Goal: Task Accomplishment & Management: Manage account settings

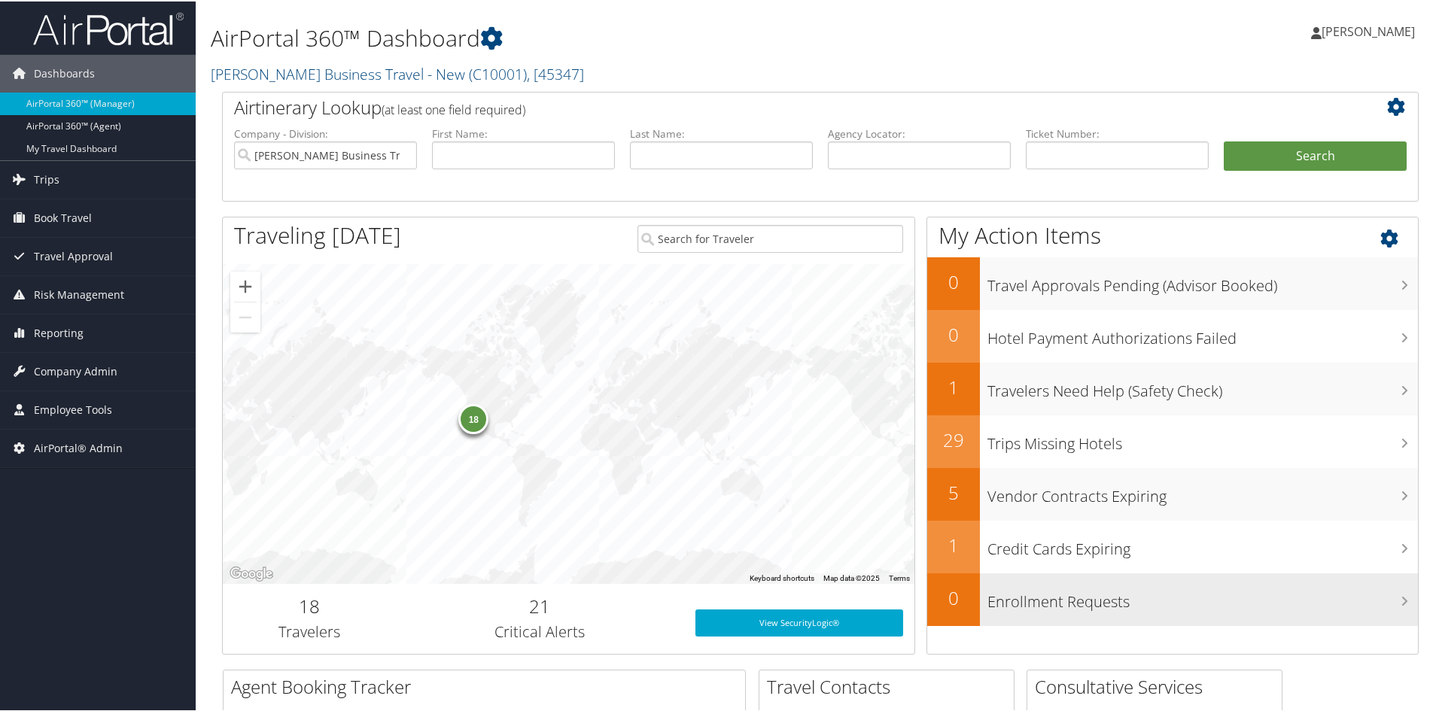
click at [949, 609] on h2 "0" at bounding box center [953, 597] width 53 height 26
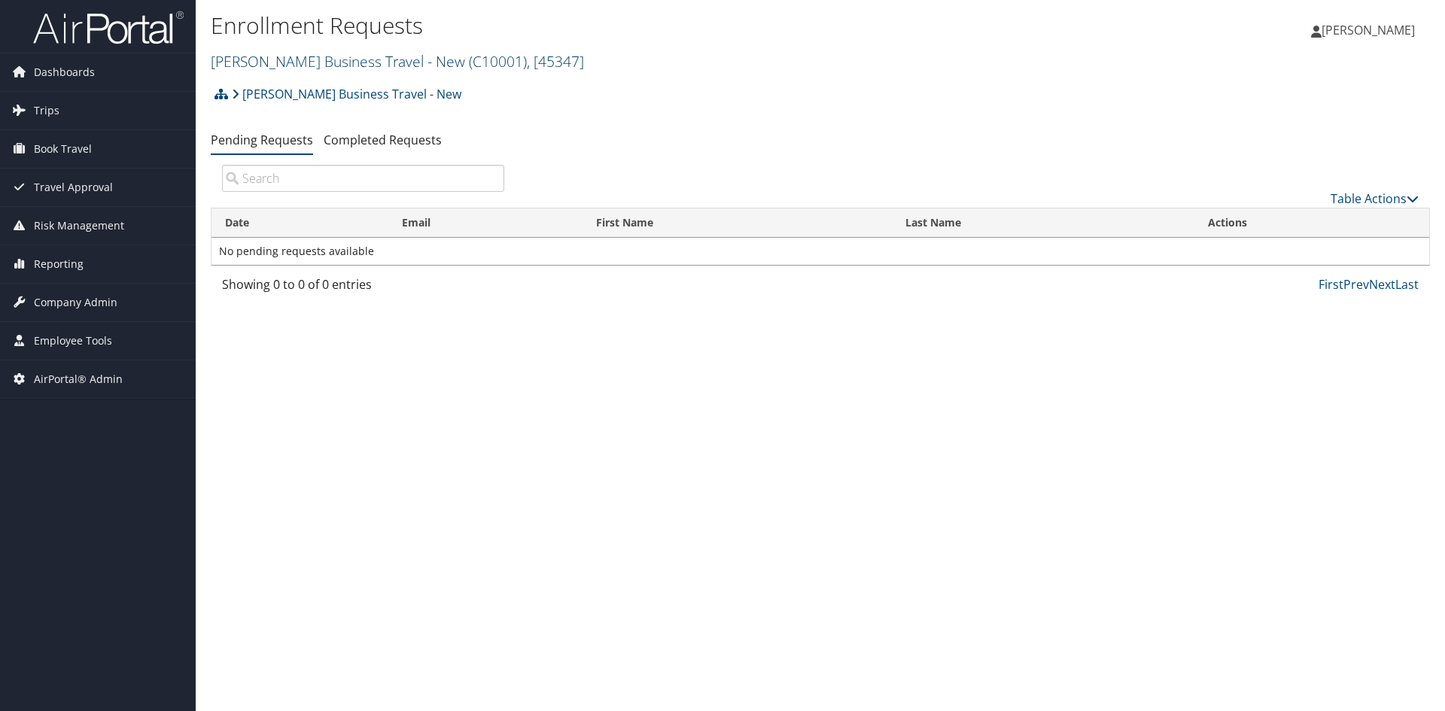
click at [287, 56] on link "Christopherson Business Travel - New ( C10001 ) , [ 45347 ]" at bounding box center [397, 61] width 373 height 20
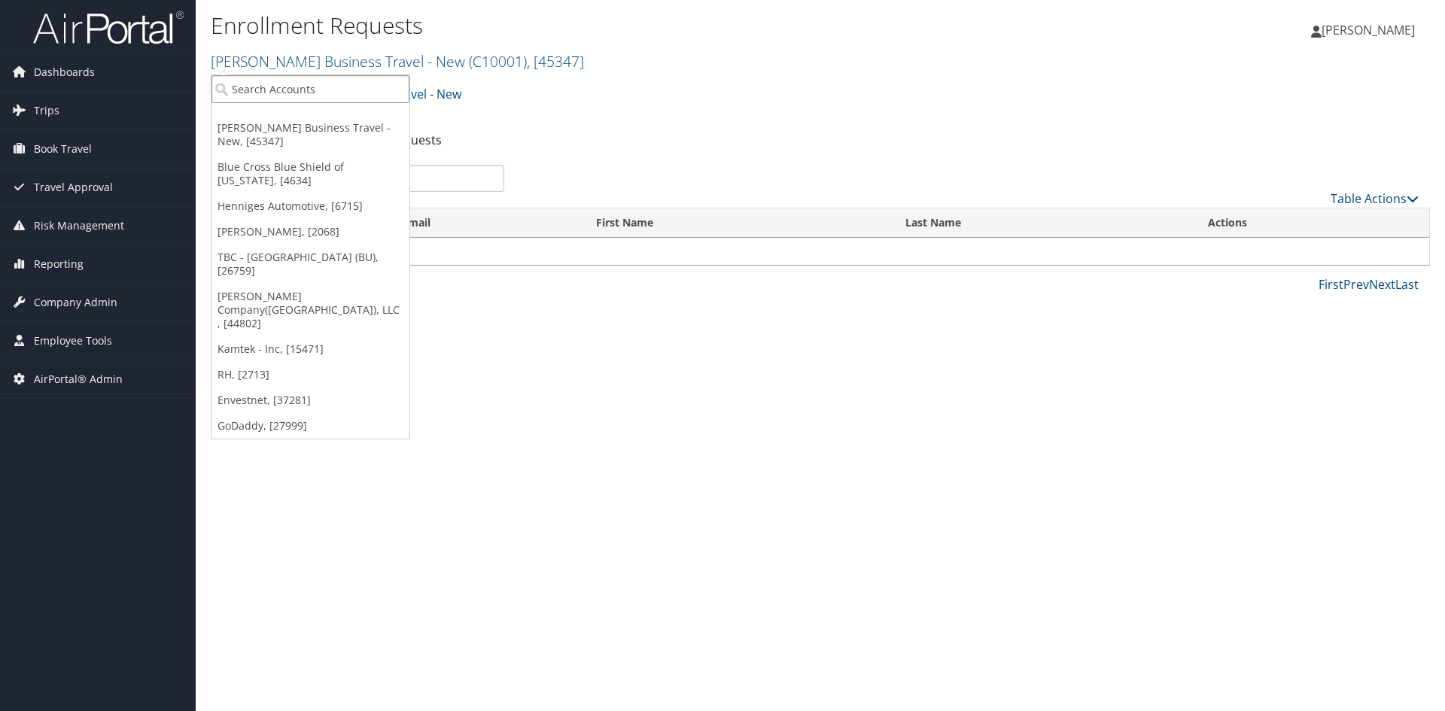
click at [265, 90] on input "search" at bounding box center [311, 89] width 198 height 28
type input "command alko"
click at [264, 115] on div "Command Alkon (000320), [14699]" at bounding box center [323, 117] width 240 height 14
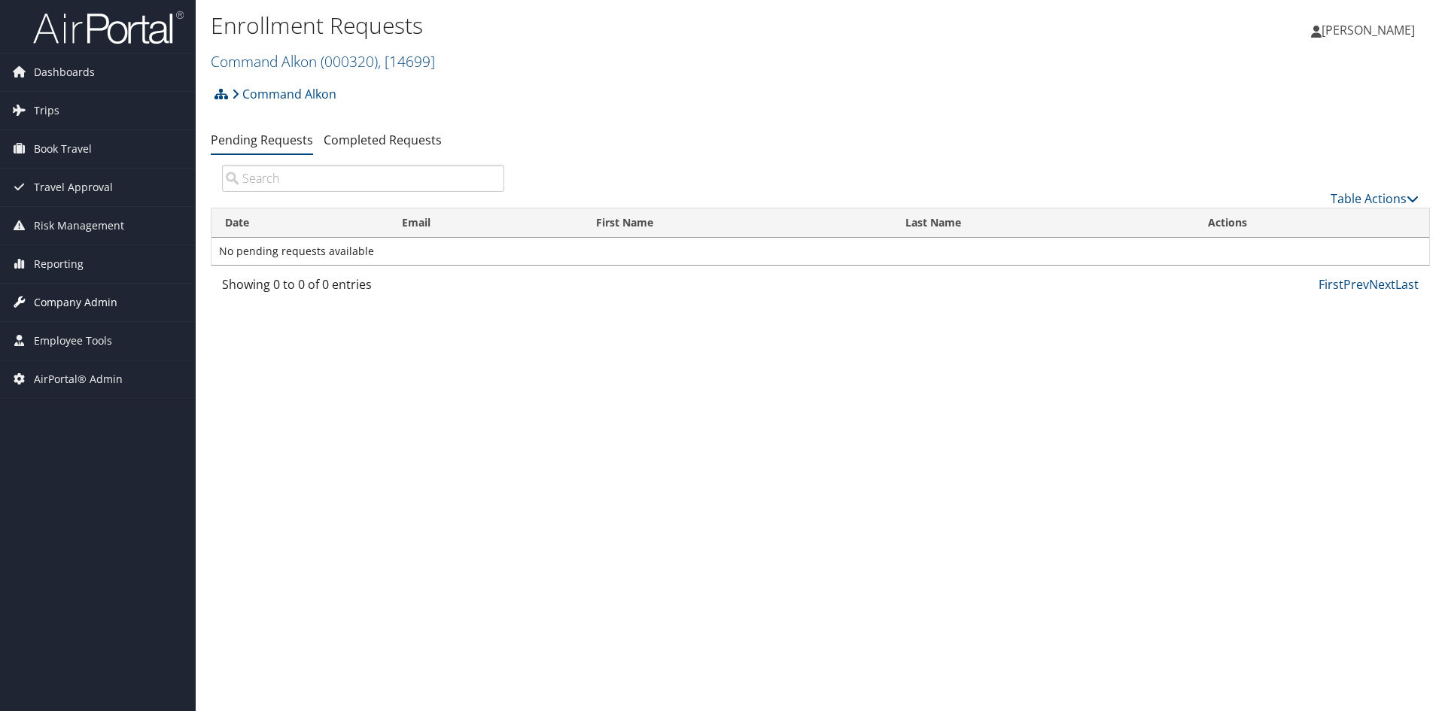
click at [78, 299] on span "Company Admin" at bounding box center [76, 303] width 84 height 38
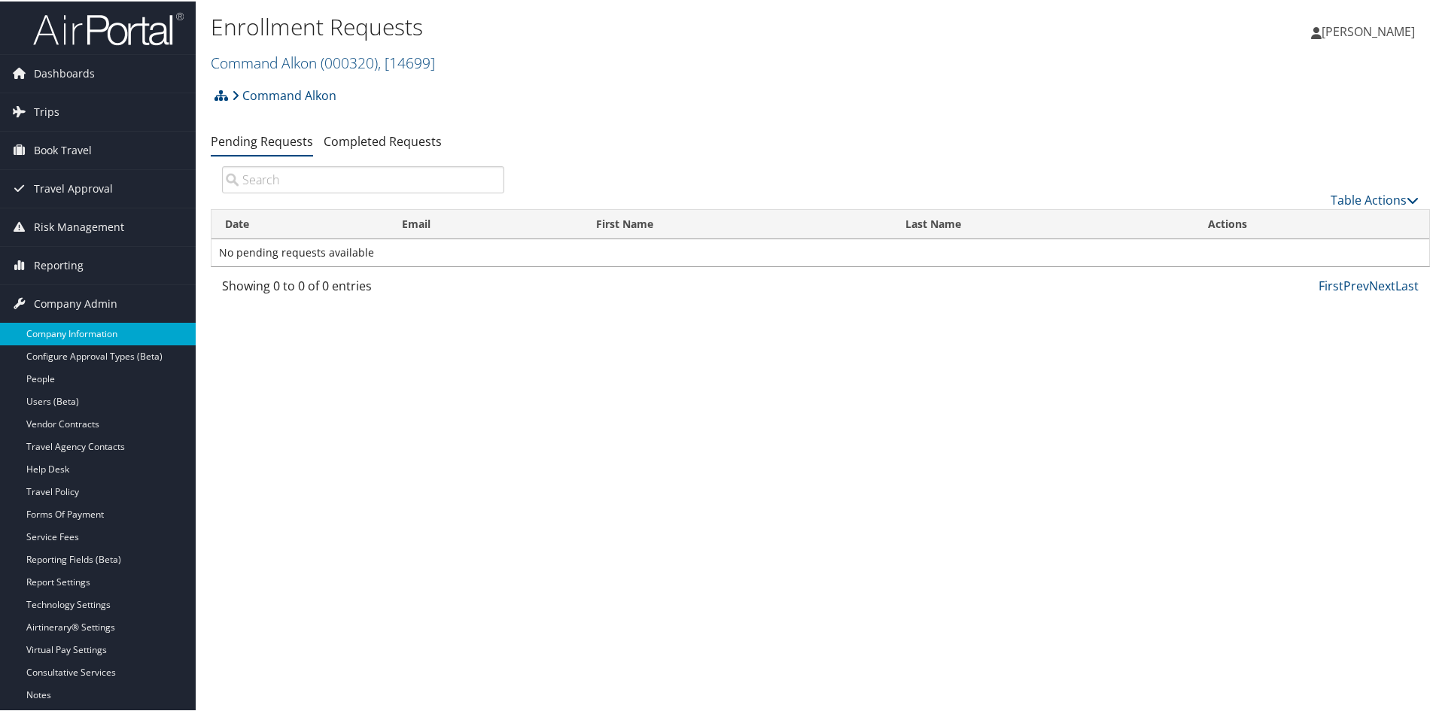
click at [80, 331] on link "Company Information" at bounding box center [98, 332] width 196 height 23
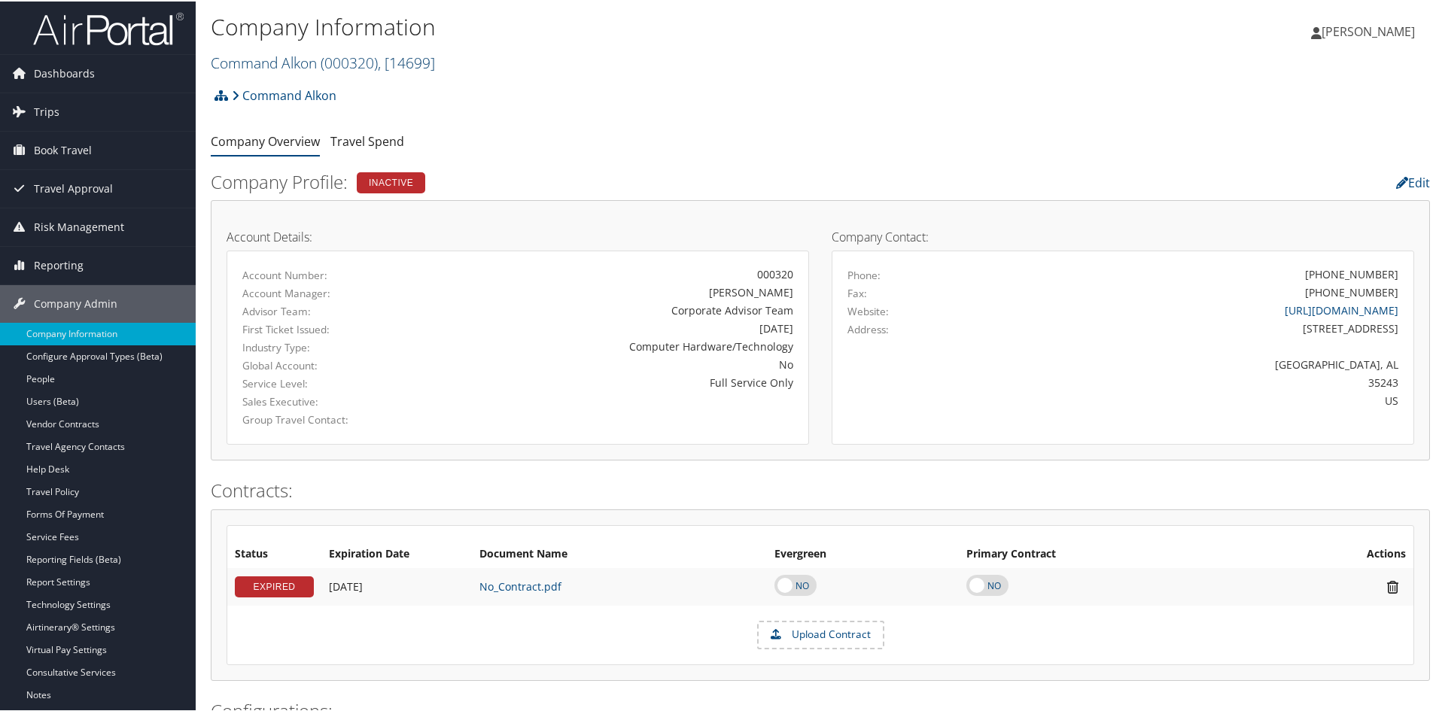
click at [300, 59] on link "Command Alkon ( 000320 ) , [ 14699 ]" at bounding box center [323, 61] width 224 height 20
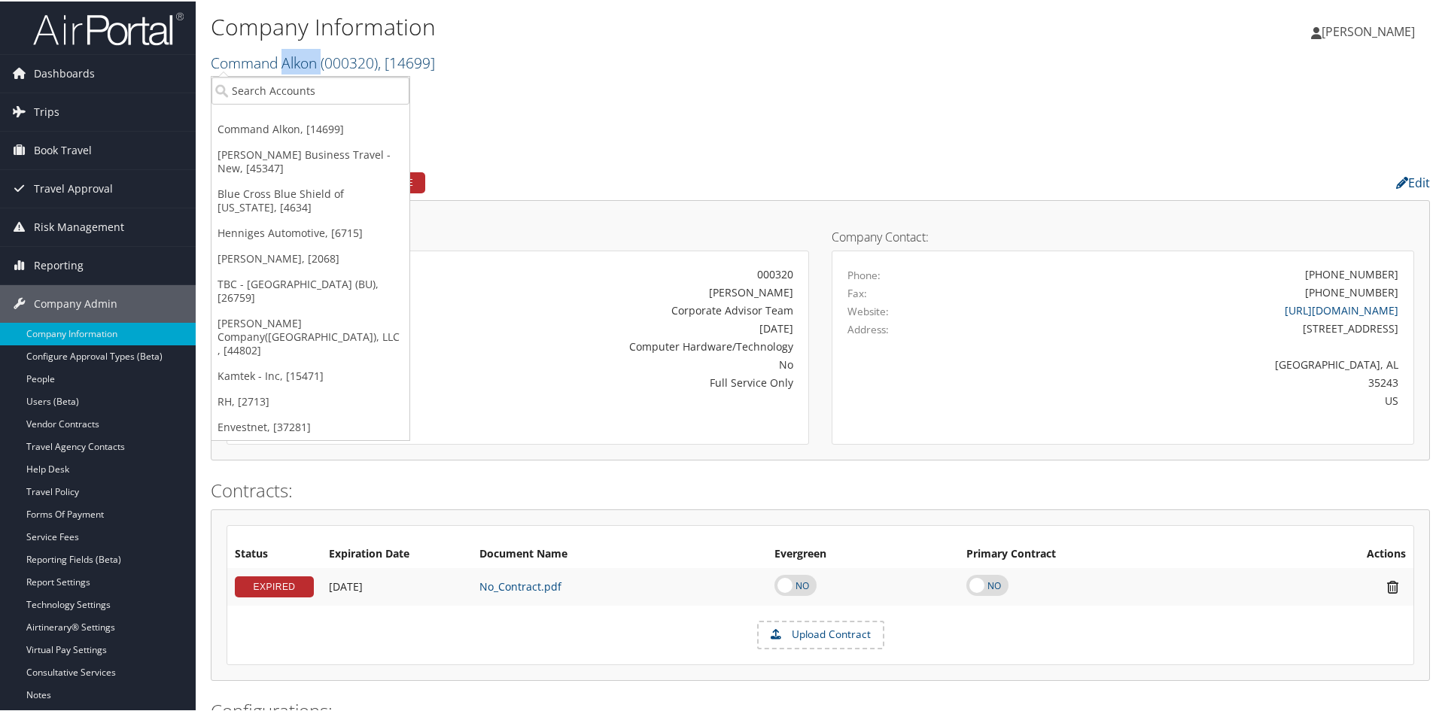
click at [300, 59] on link "Command Alkon ( 000320 ) , [ 14699 ]" at bounding box center [323, 61] width 224 height 20
click at [288, 88] on input "search" at bounding box center [311, 89] width 198 height 28
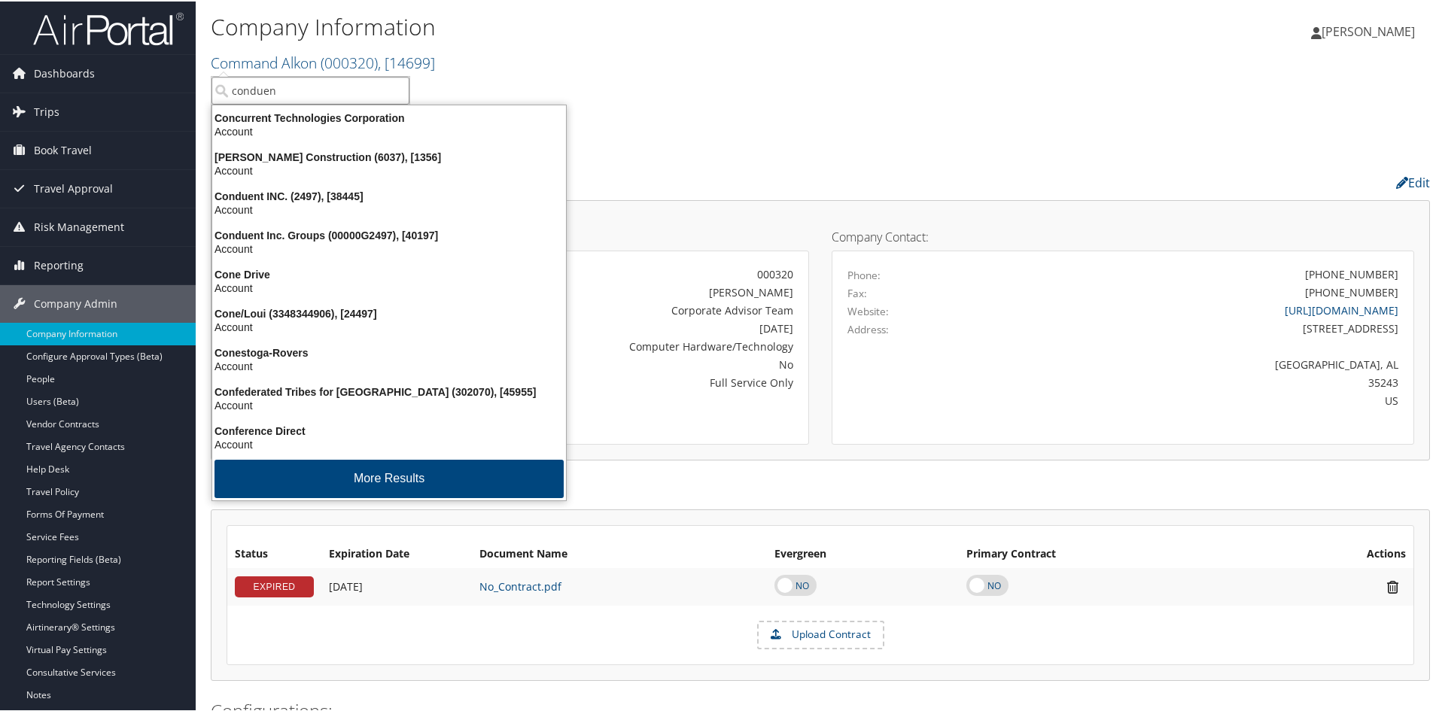
type input "conduent"
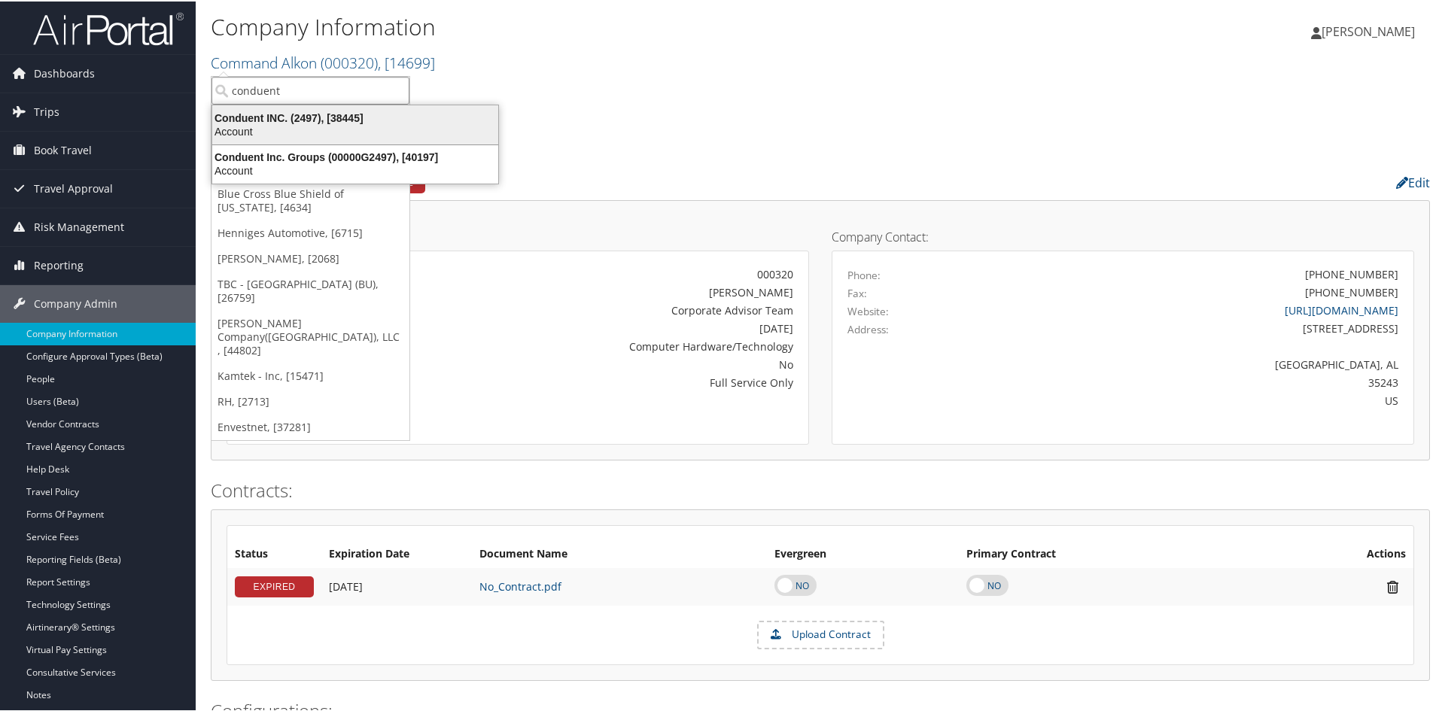
click at [251, 129] on div "Account" at bounding box center [355, 130] width 304 height 14
click at [251, 129] on li "Company Overview" at bounding box center [265, 140] width 109 height 27
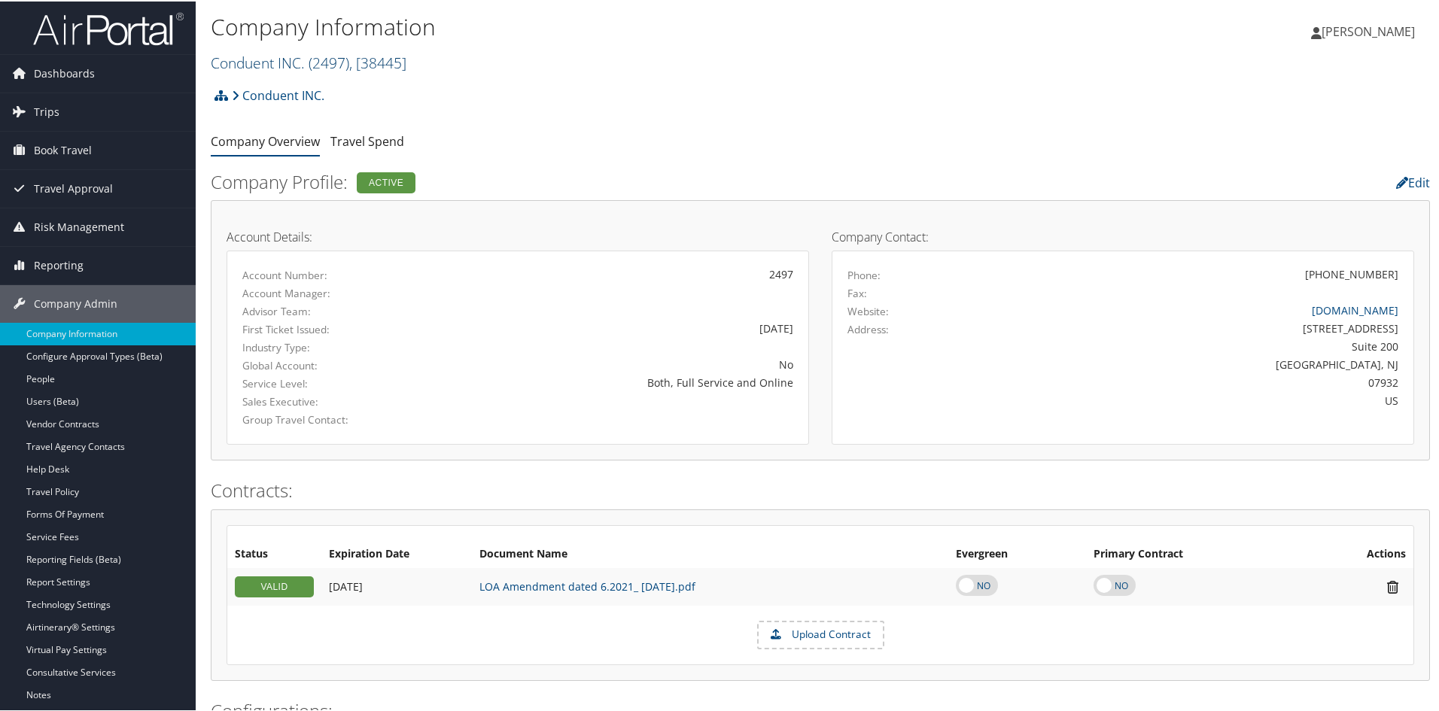
click at [260, 56] on link "Conduent INC. ( 2497 ) , [ 38445 ]" at bounding box center [309, 61] width 196 height 20
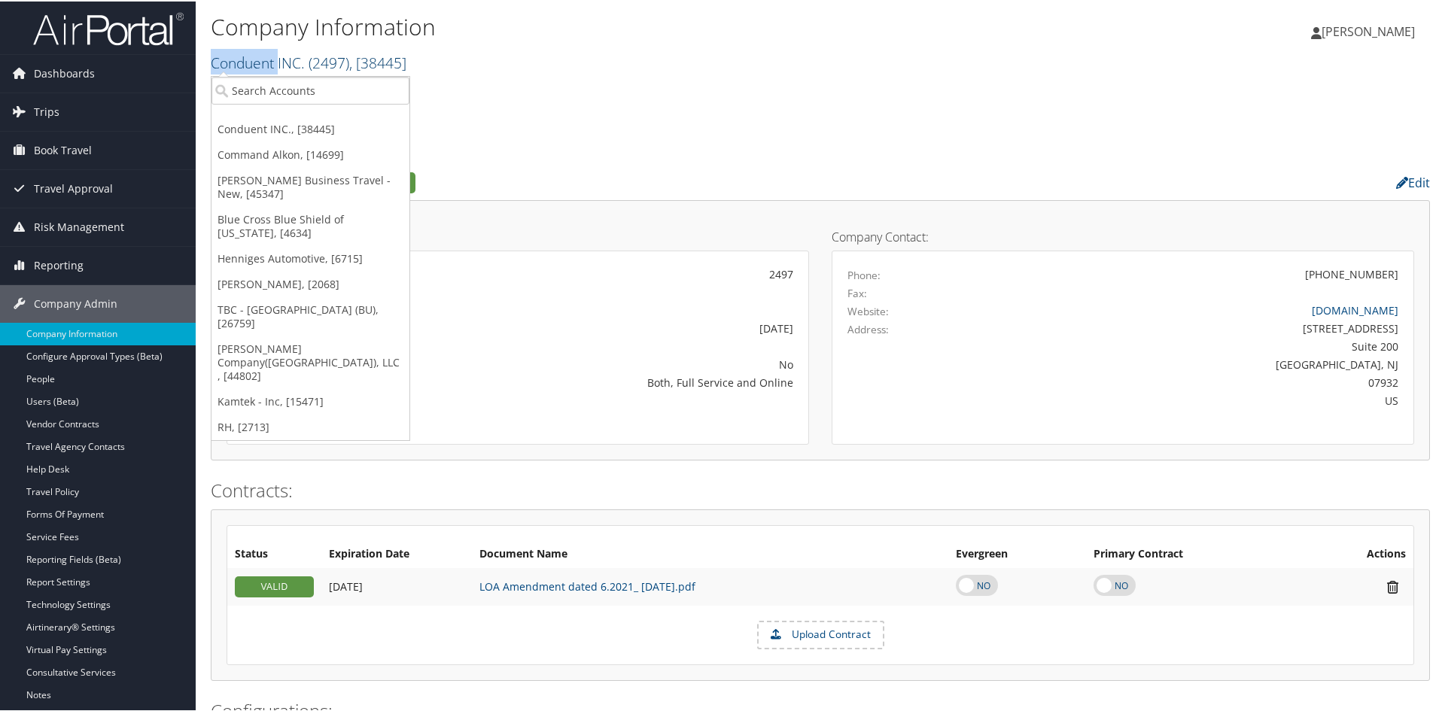
click at [260, 56] on link "Conduent INC. ( 2497 ) , [ 38445 ]" at bounding box center [309, 61] width 196 height 20
click at [712, 89] on div "Conduent INC. Account Structure Conduent INC. (2497) ACTIVE Create Child × Crea…" at bounding box center [821, 99] width 1220 height 41
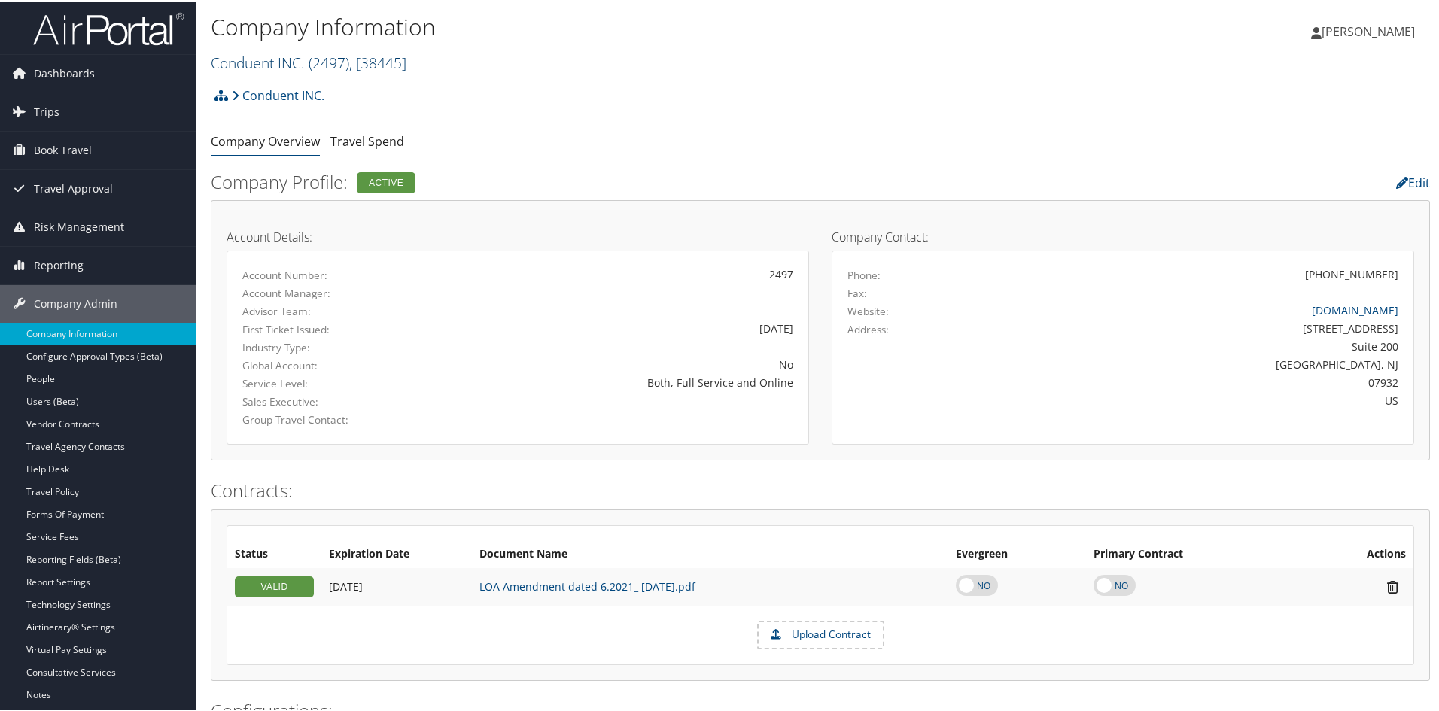
click at [281, 56] on link "Conduent INC. ( 2497 ) , [ 38445 ]" at bounding box center [309, 61] width 196 height 20
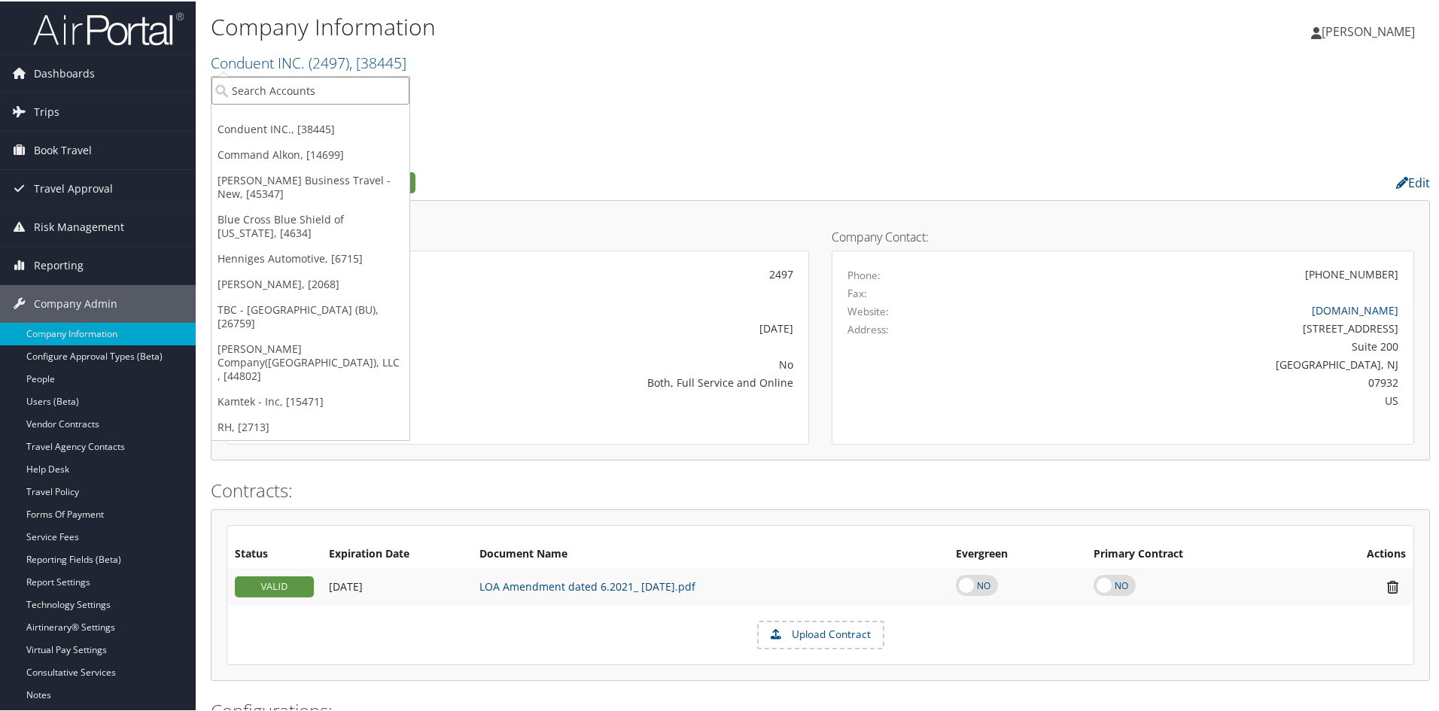
click at [270, 86] on input "search" at bounding box center [311, 89] width 198 height 28
type input "DH PA"
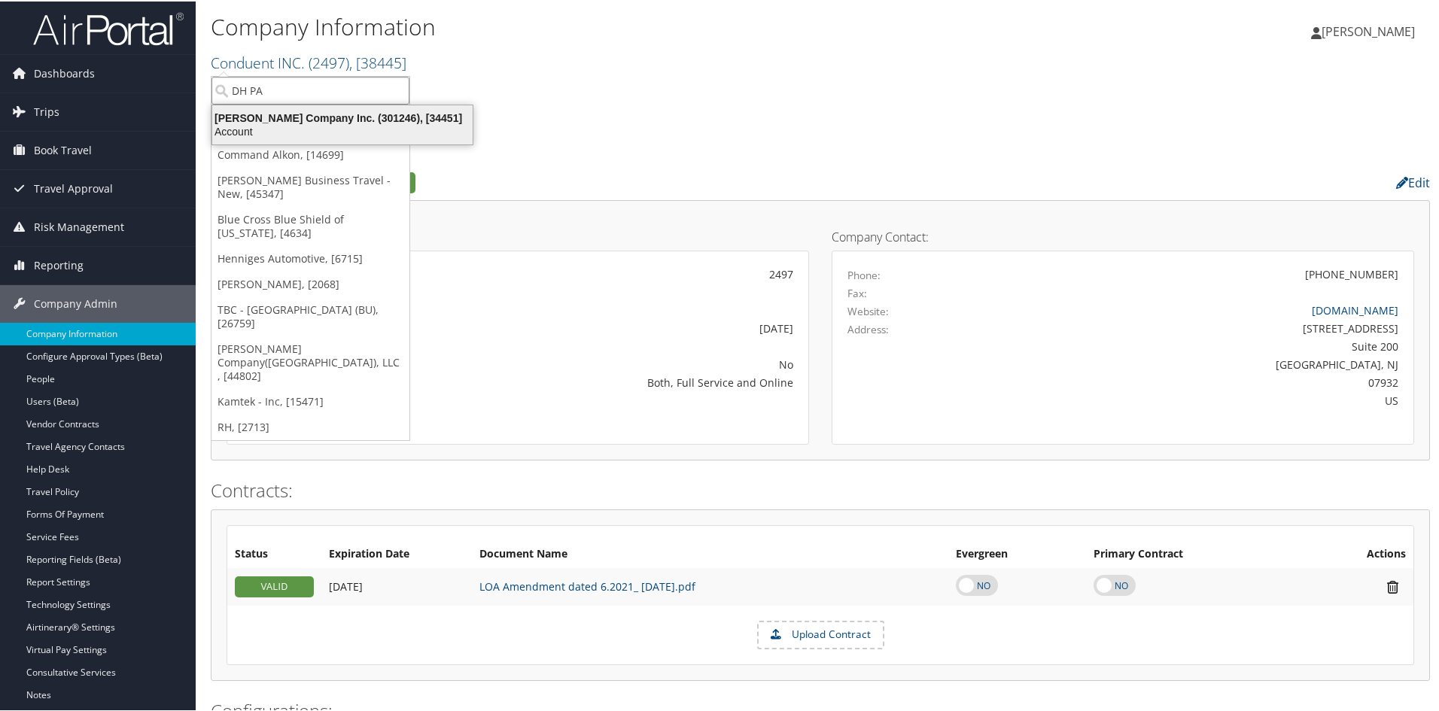
click at [280, 126] on div "Account" at bounding box center [342, 130] width 279 height 14
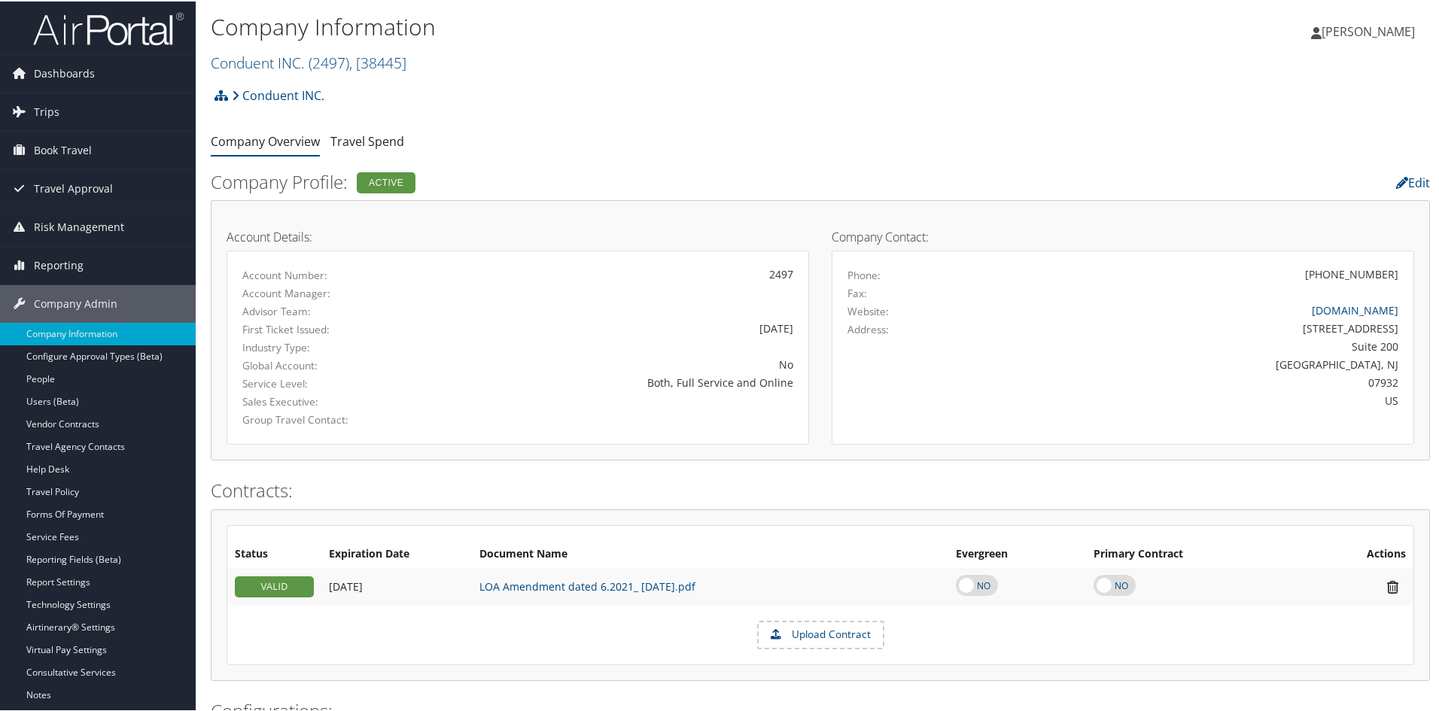
click at [280, 127] on li "Company Overview" at bounding box center [265, 140] width 109 height 27
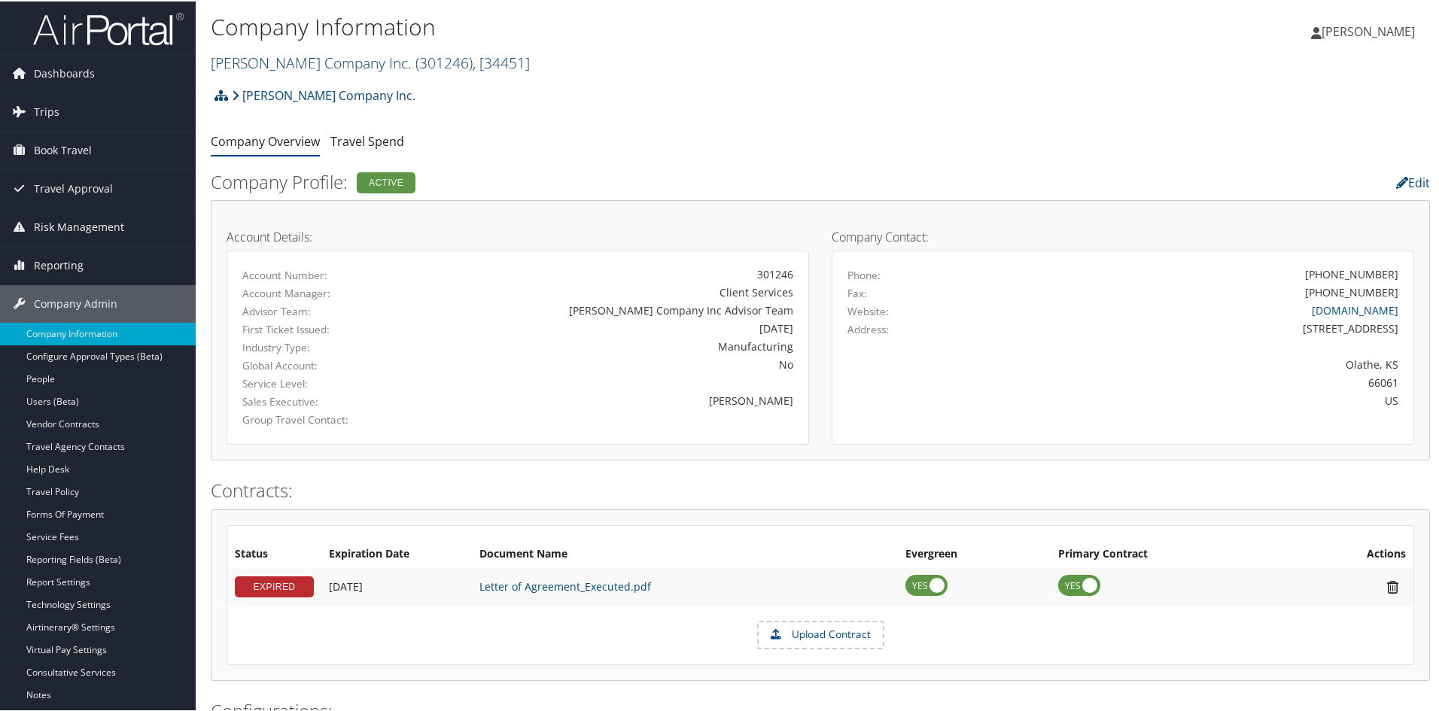
click at [292, 60] on link "[PERSON_NAME] Company Inc. ( 301246 ) , [ 34451 ]" at bounding box center [370, 61] width 319 height 20
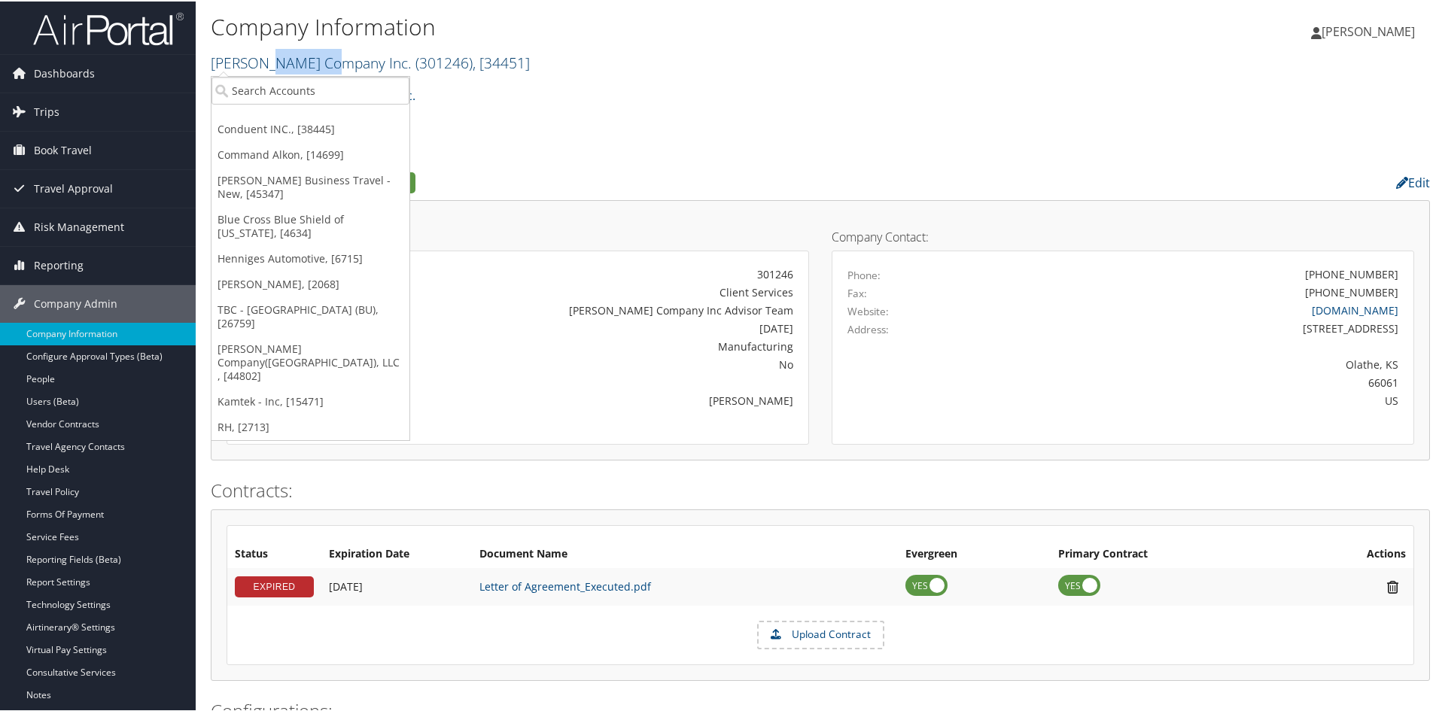
click at [292, 60] on link "[PERSON_NAME] Company Inc. ( 301246 ) , [ 34451 ]" at bounding box center [370, 61] width 319 height 20
click at [276, 83] on input "search" at bounding box center [311, 89] width 198 height 28
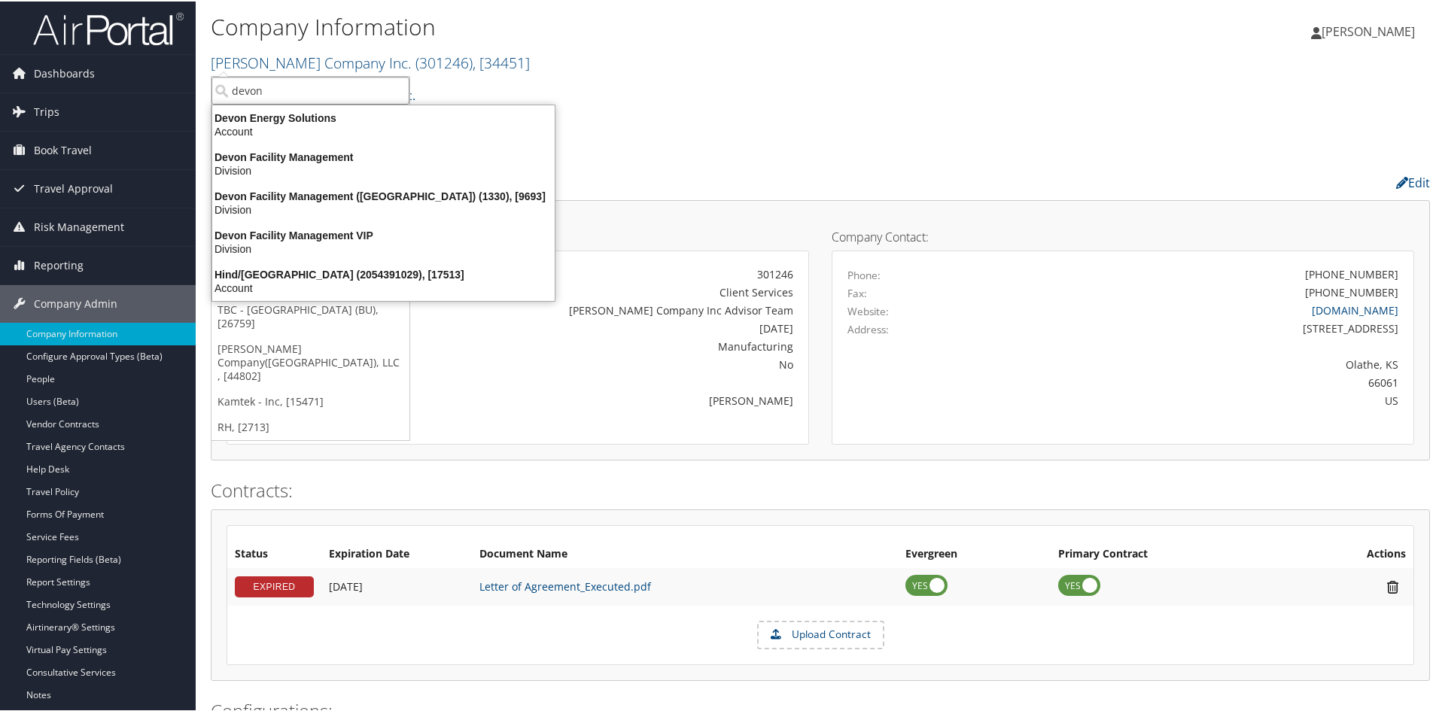
type input "devon"
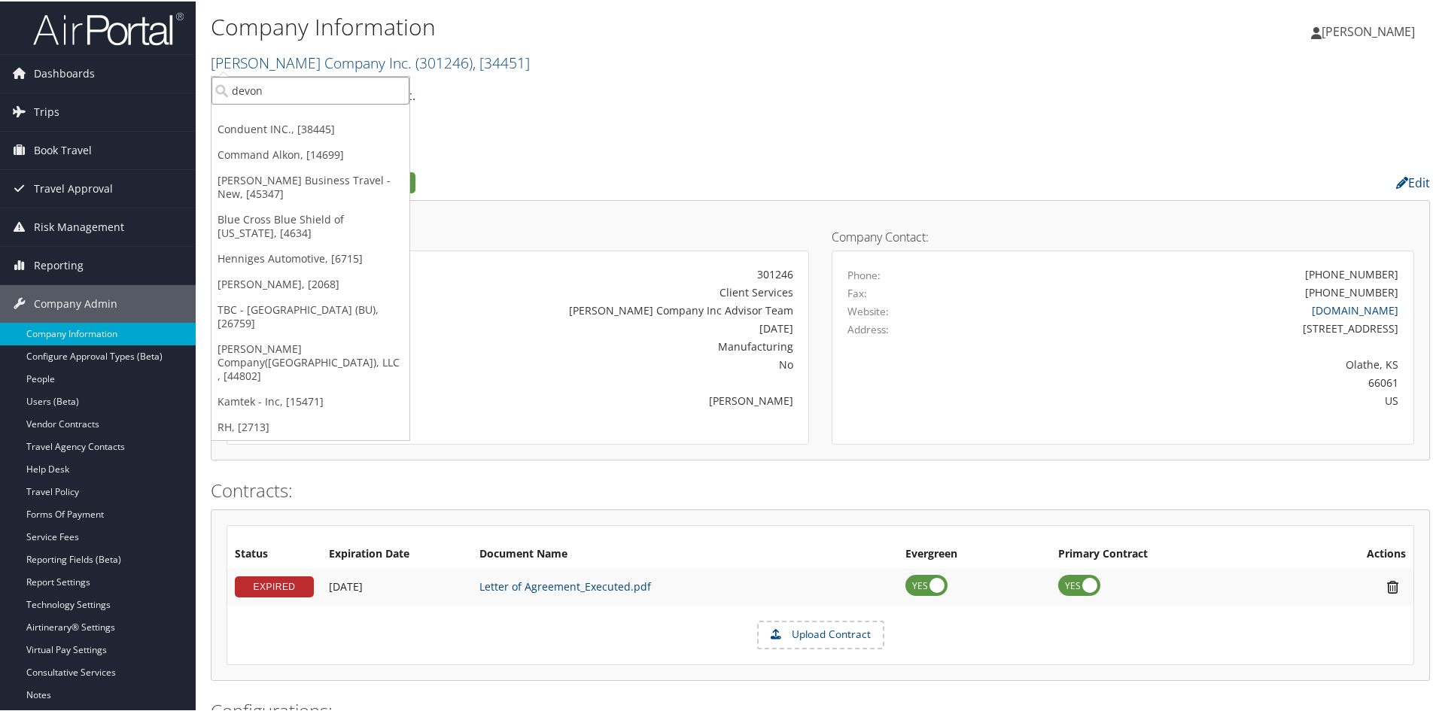
drag, startPoint x: 300, startPoint y: 82, endPoint x: 231, endPoint y: 81, distance: 68.5
click at [231, 81] on input "devon" at bounding box center [311, 89] width 198 height 28
click at [231, 81] on input "search" at bounding box center [311, 89] width 198 height 28
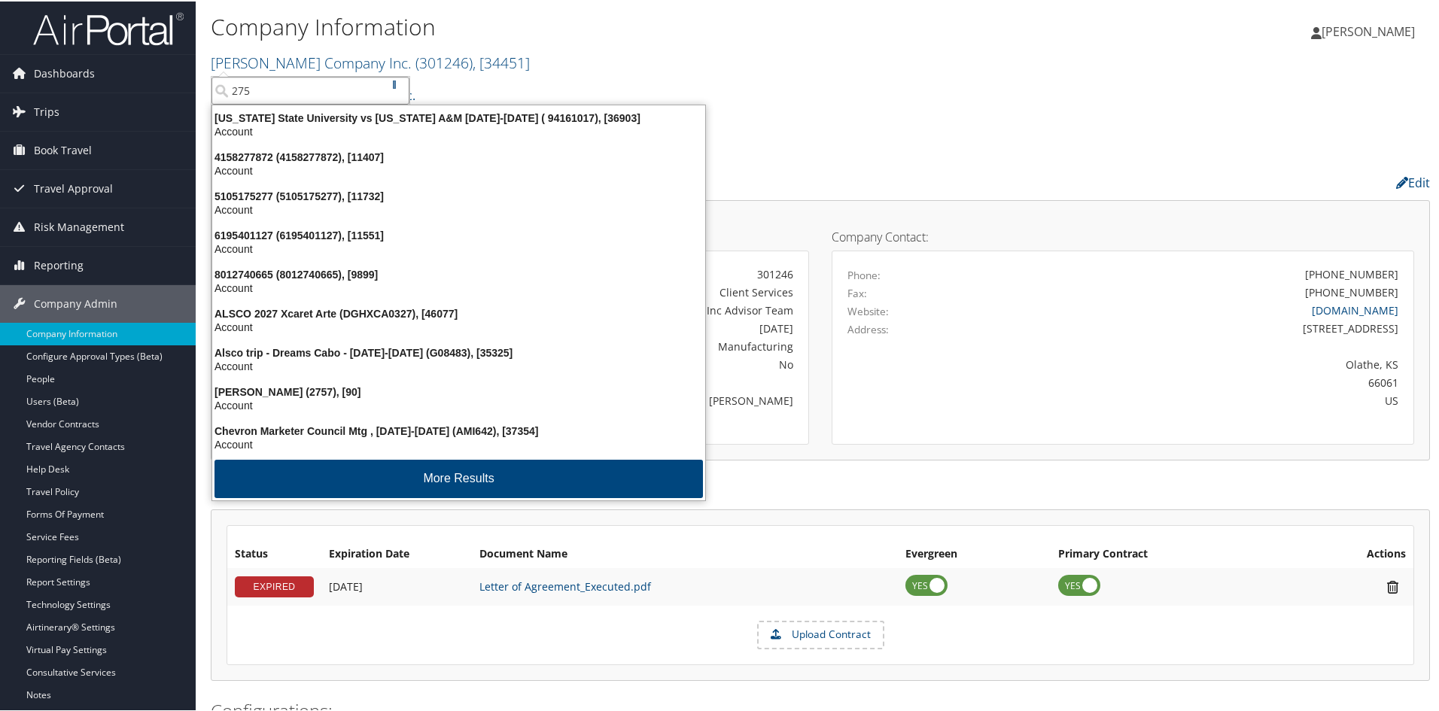
type input "2750"
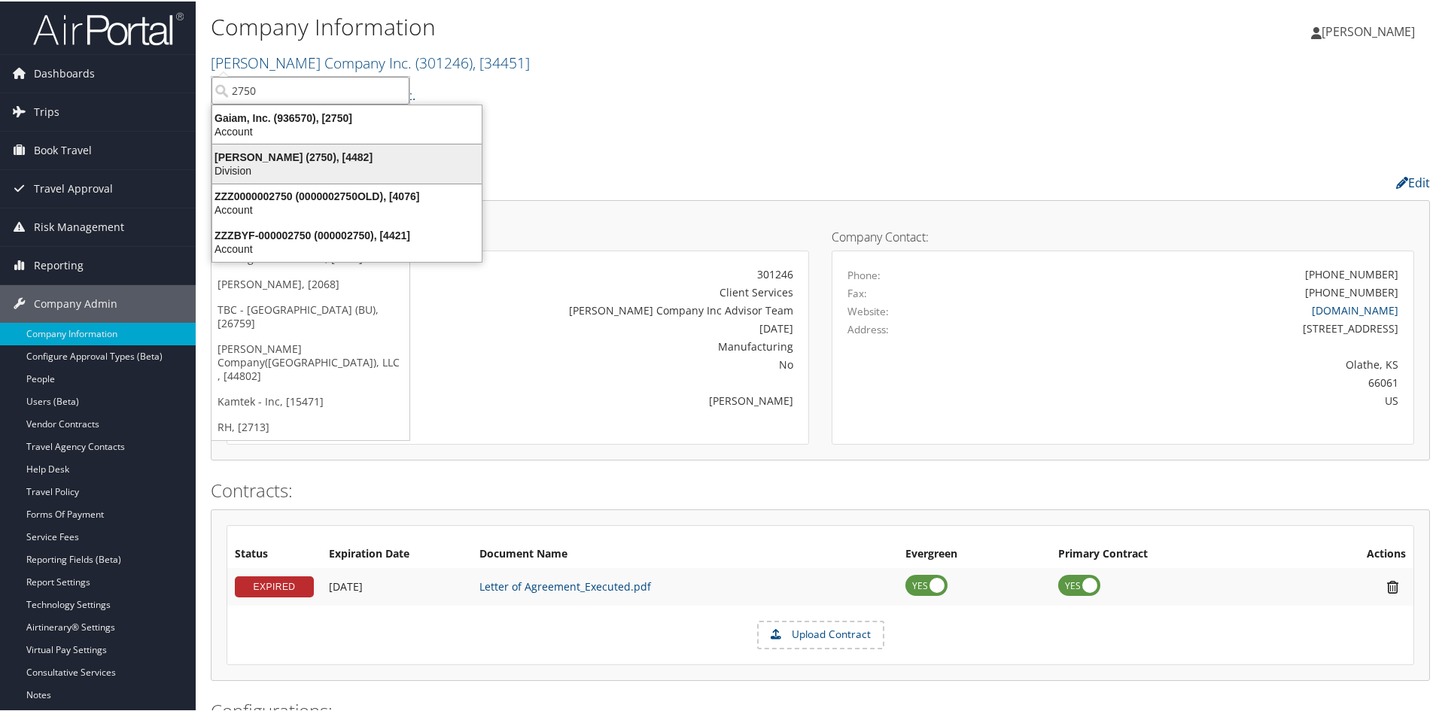
click at [268, 147] on div "Walbridge (2750), [4482] Division" at bounding box center [347, 162] width 265 height 35
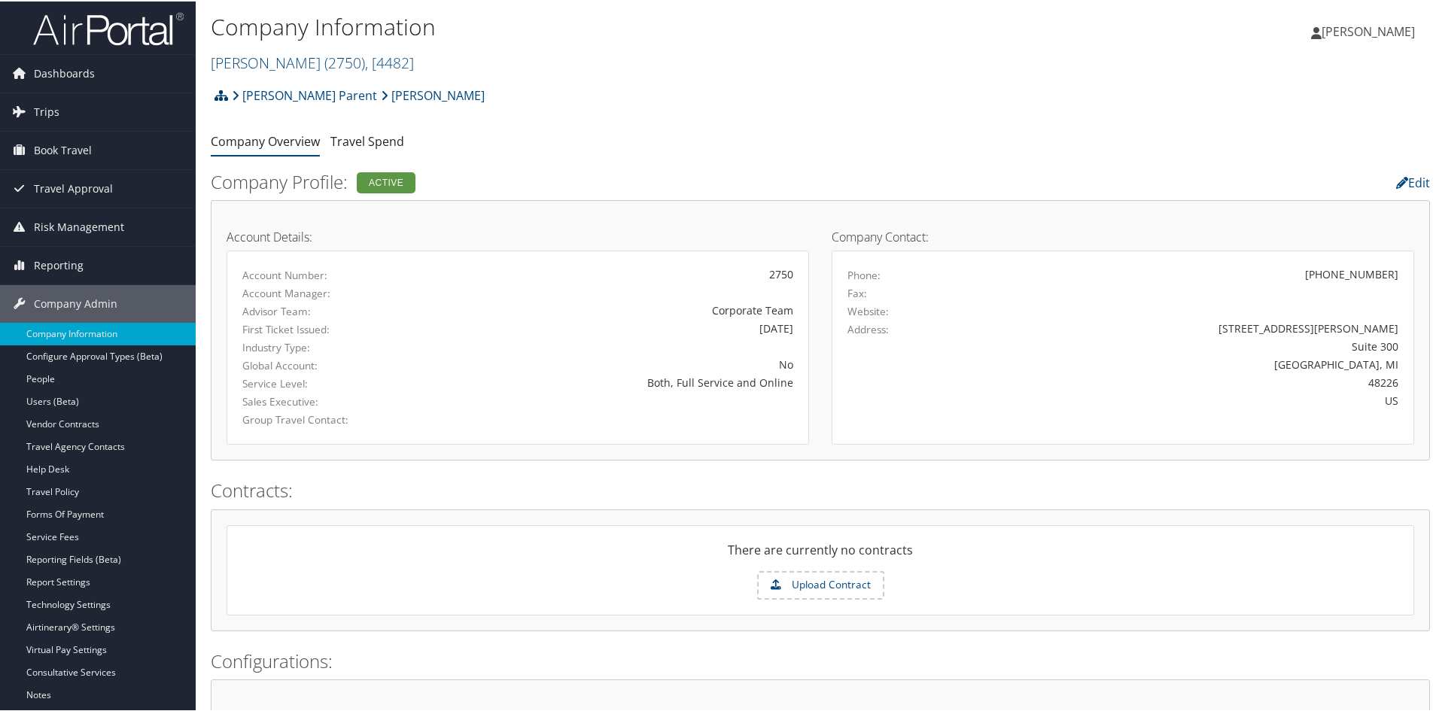
click at [222, 92] on icon at bounding box center [222, 94] width 14 height 12
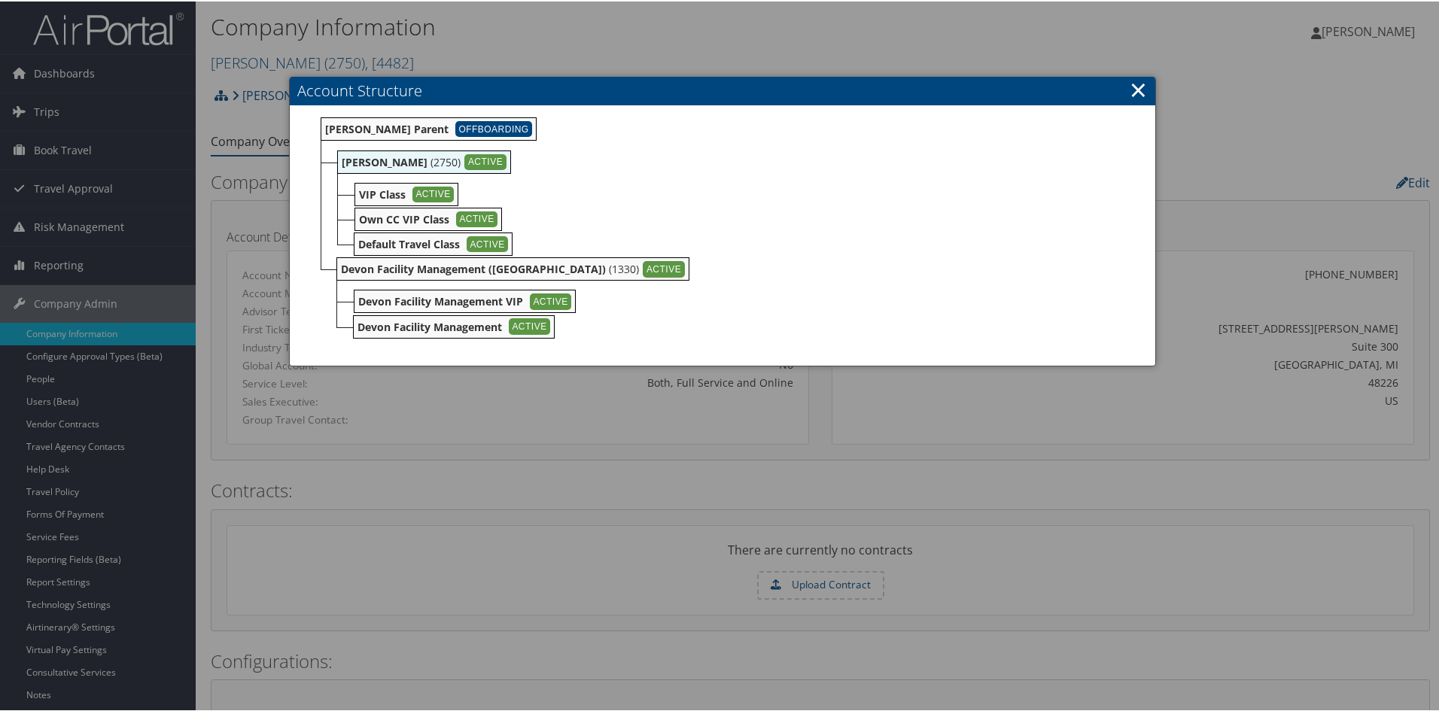
click at [1131, 93] on link "×" at bounding box center [1138, 88] width 17 height 30
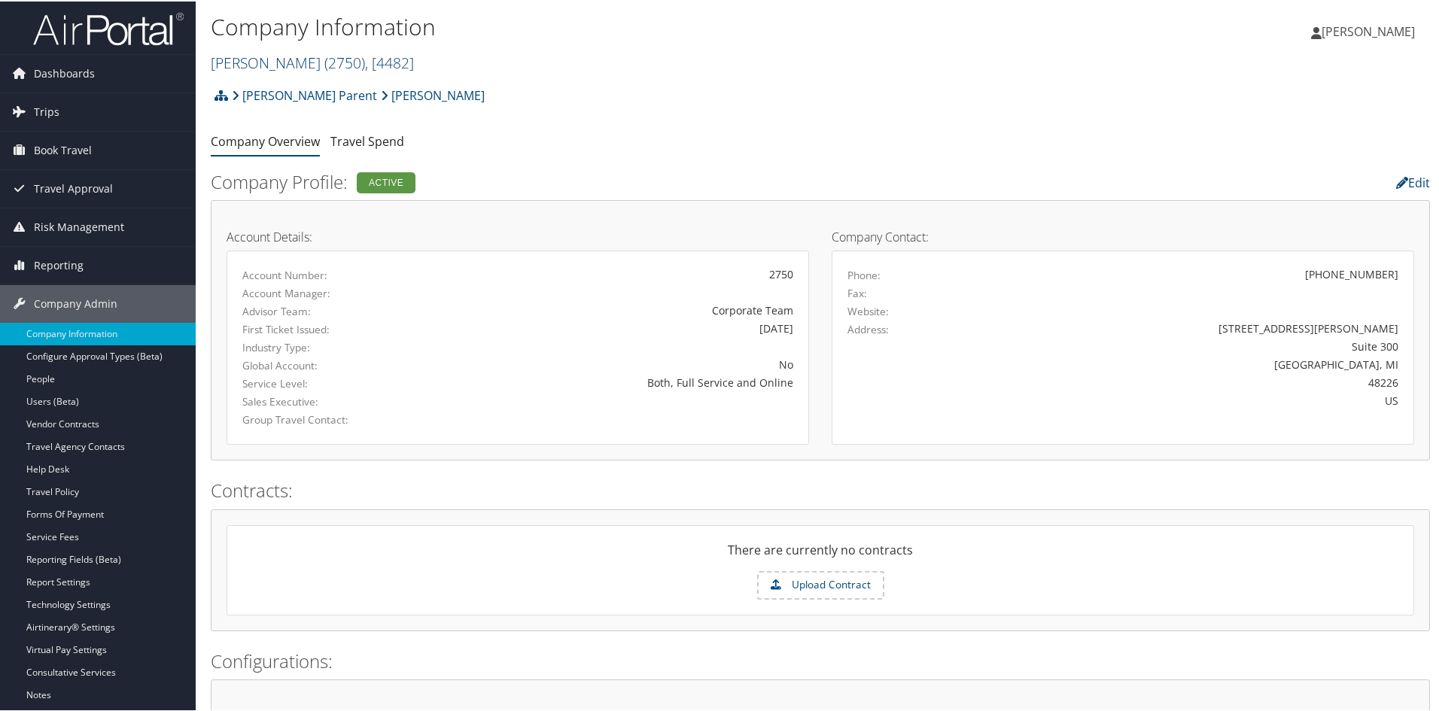
click at [263, 56] on link "Walbridge ( 2750 ) , [ 4482 ]" at bounding box center [312, 61] width 203 height 20
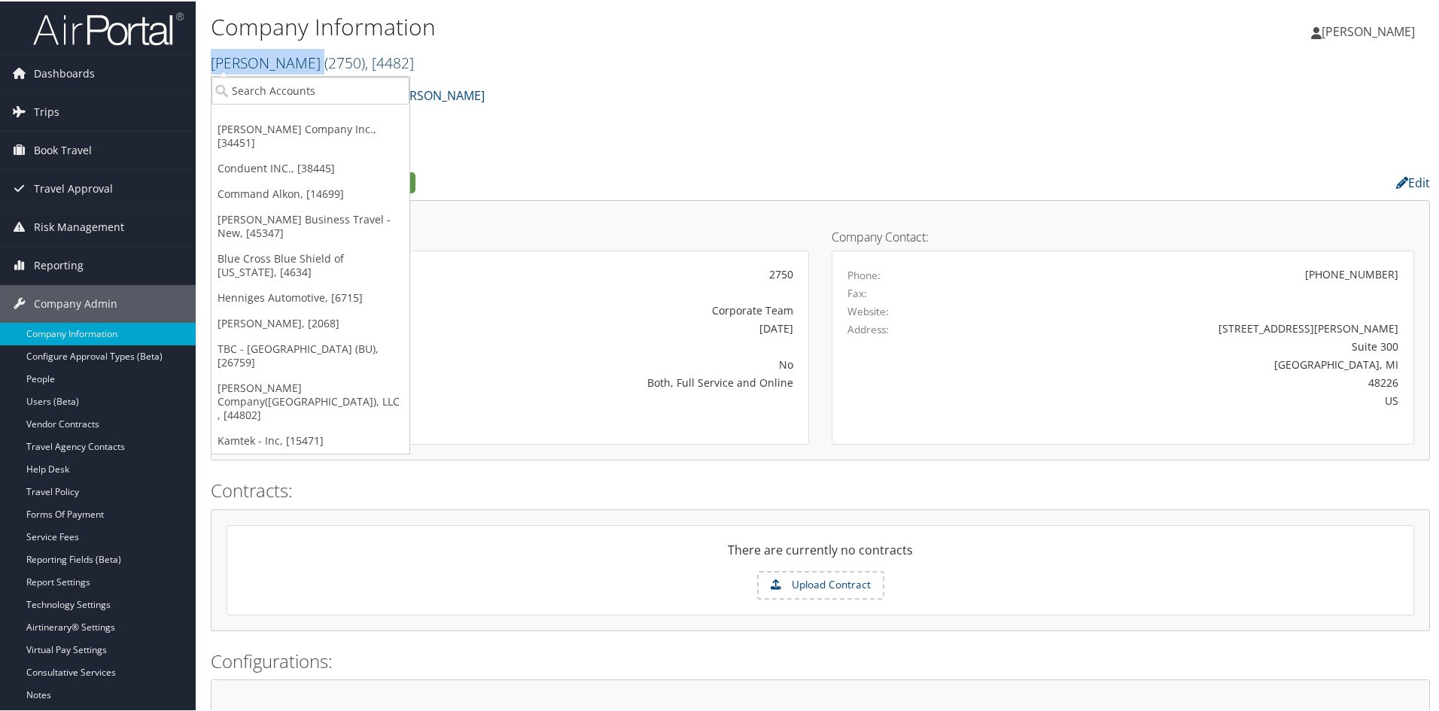
click at [263, 56] on link "Walbridge ( 2750 ) , [ 4482 ]" at bounding box center [312, 61] width 203 height 20
click at [262, 98] on input "search" at bounding box center [311, 89] width 198 height 28
type input "DH Pa"
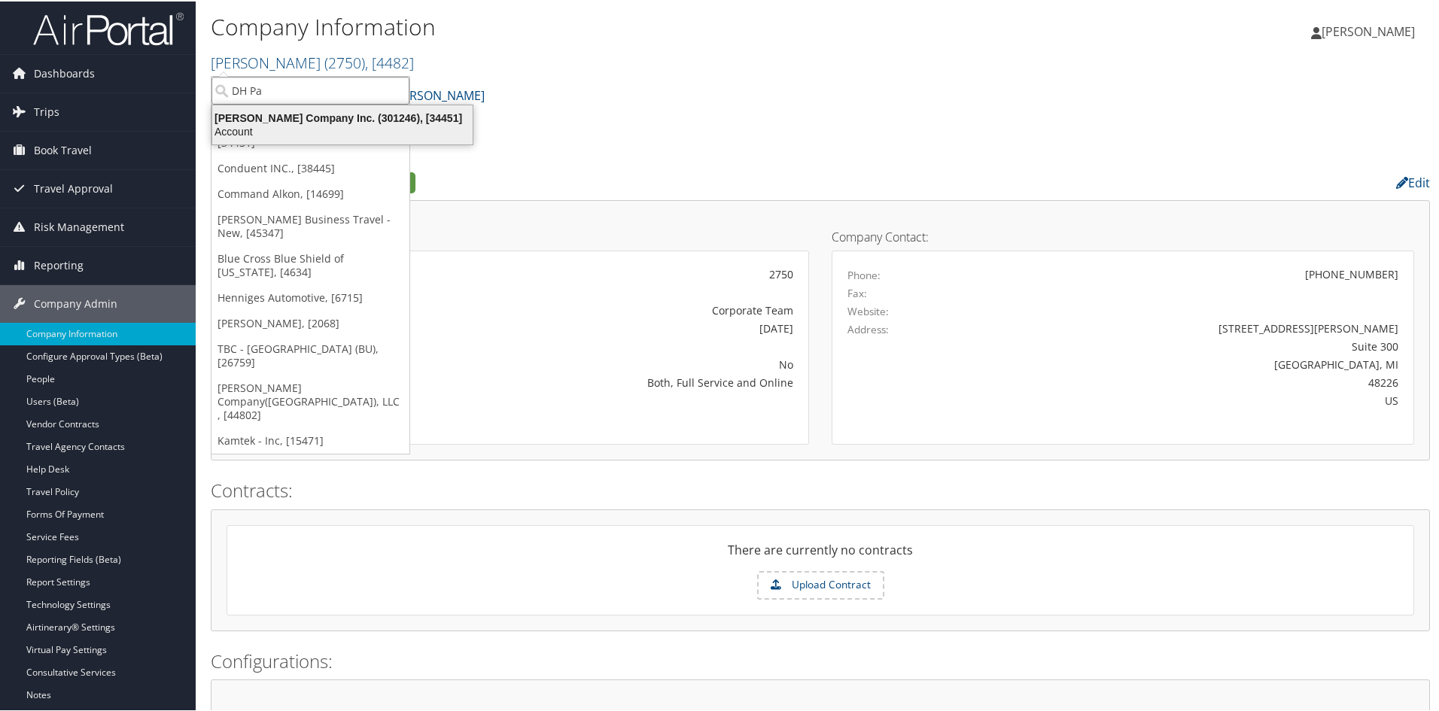
click at [231, 129] on div "Account" at bounding box center [342, 130] width 279 height 14
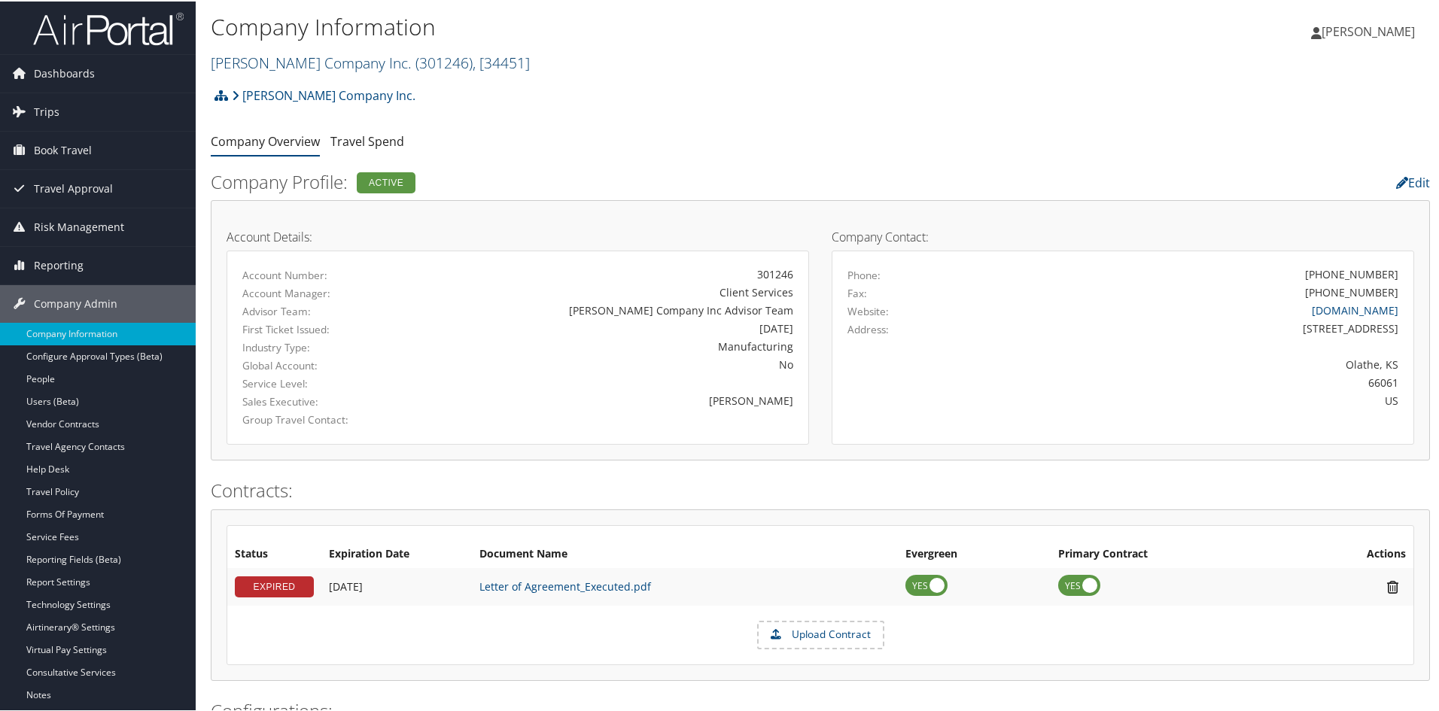
click at [302, 61] on link "[PERSON_NAME] Company Inc. ( 301246 ) , [ 34451 ]" at bounding box center [370, 61] width 319 height 20
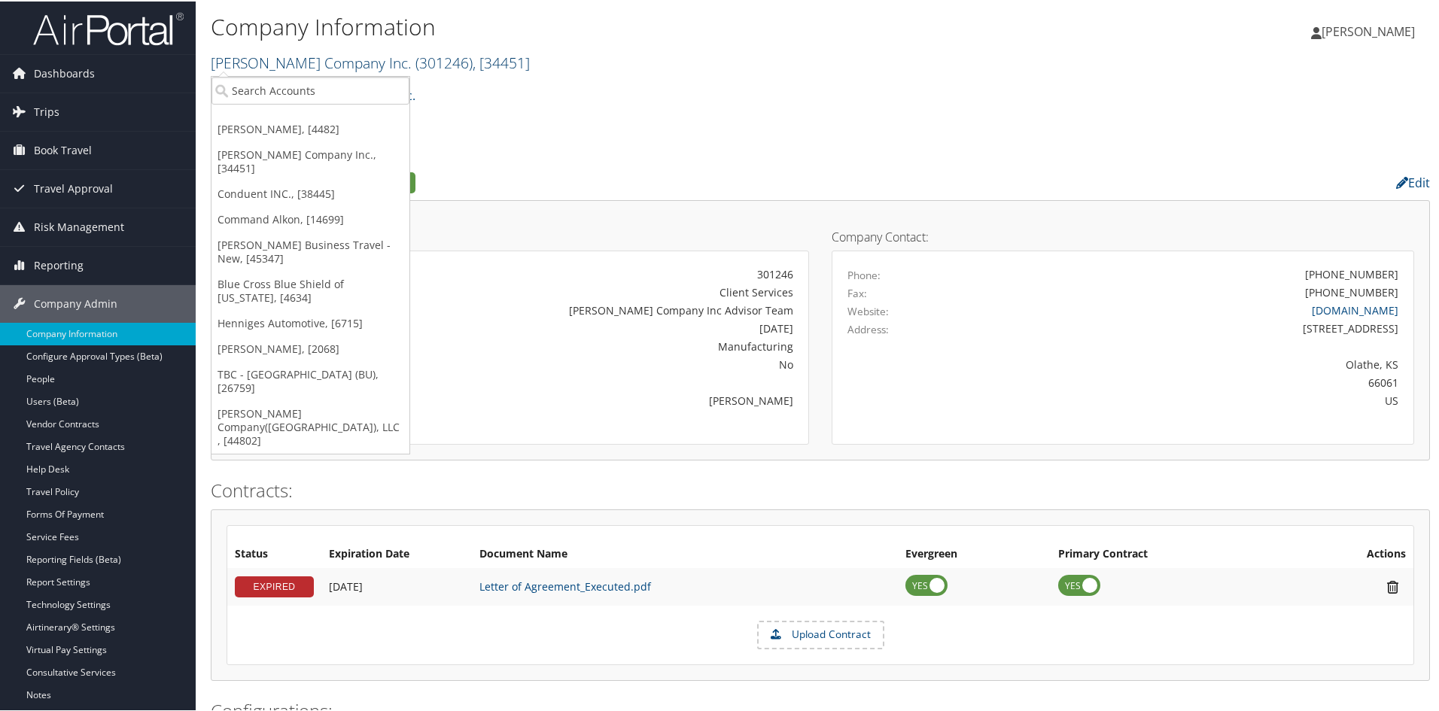
click at [302, 61] on link "DH Pace Company Inc. ( 301246 ) , [ 34451 ]" at bounding box center [370, 61] width 319 height 20
click at [284, 82] on input "search" at bounding box center [311, 89] width 198 height 28
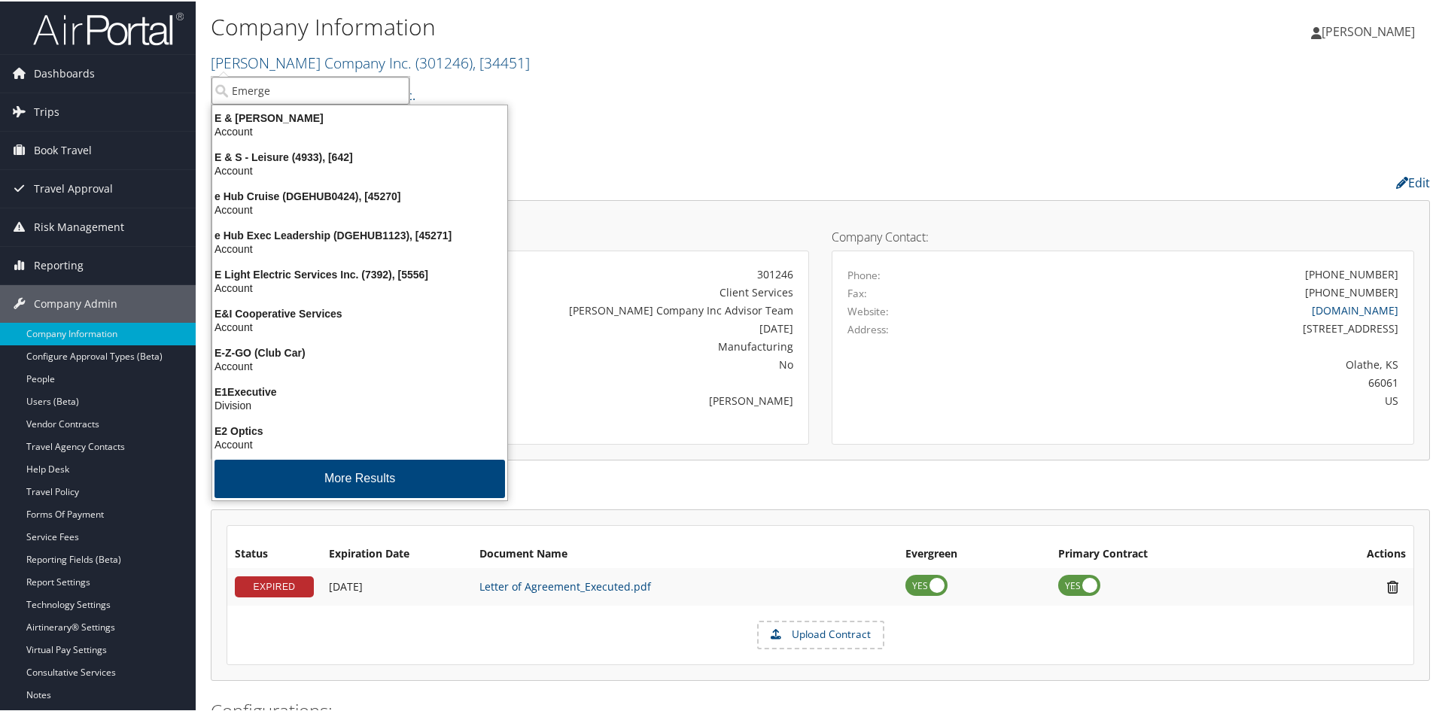
type input "Emergen"
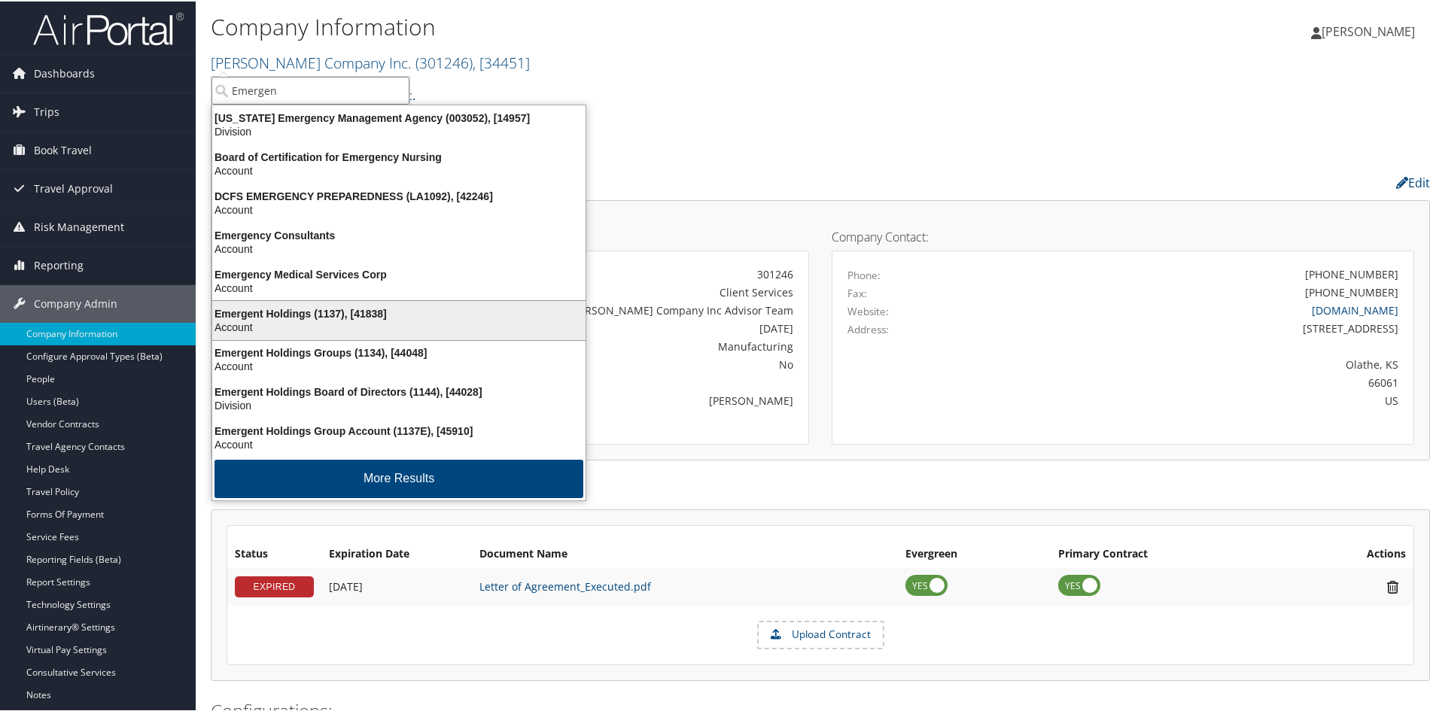
click at [275, 312] on div "Emergent Holdings (1137), [41838]" at bounding box center [398, 313] width 391 height 14
click at [275, 312] on label "Advisor Team:" at bounding box center [326, 310] width 169 height 15
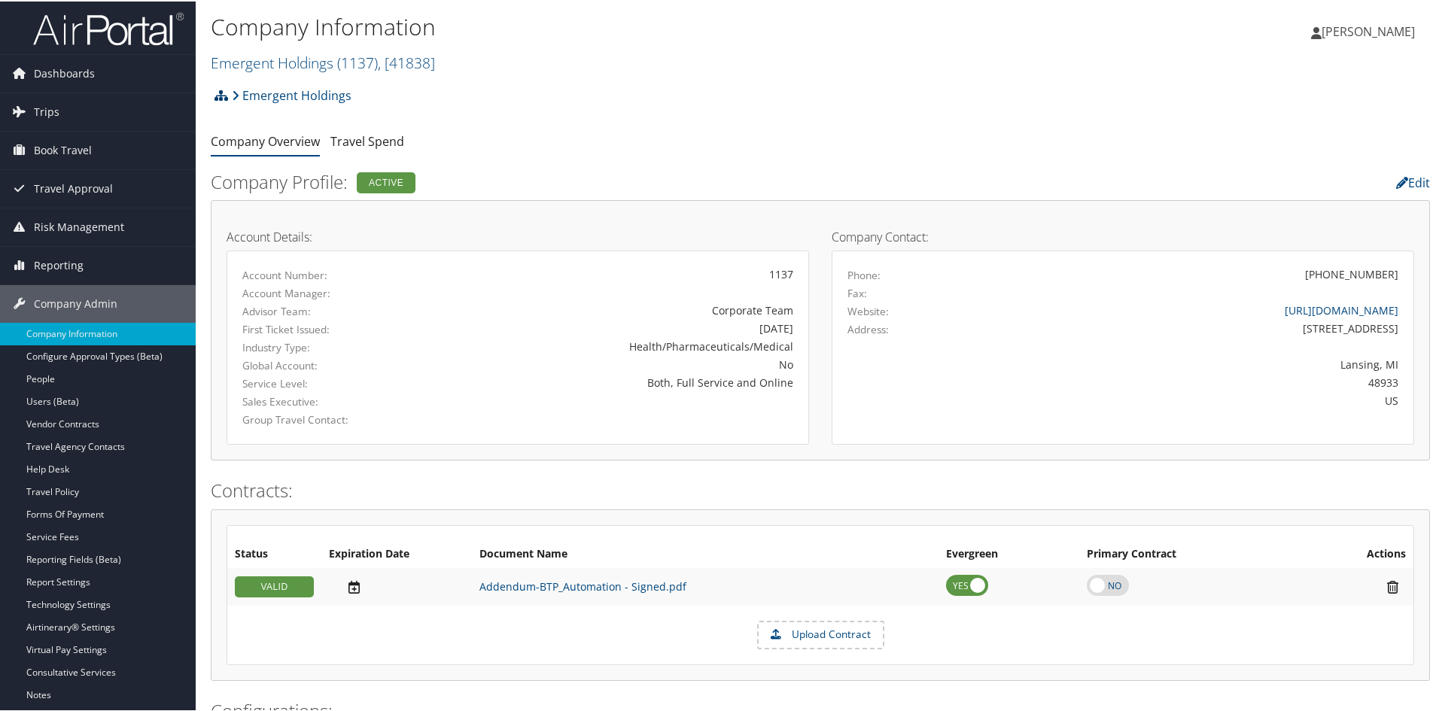
click at [218, 88] on icon at bounding box center [222, 94] width 14 height 12
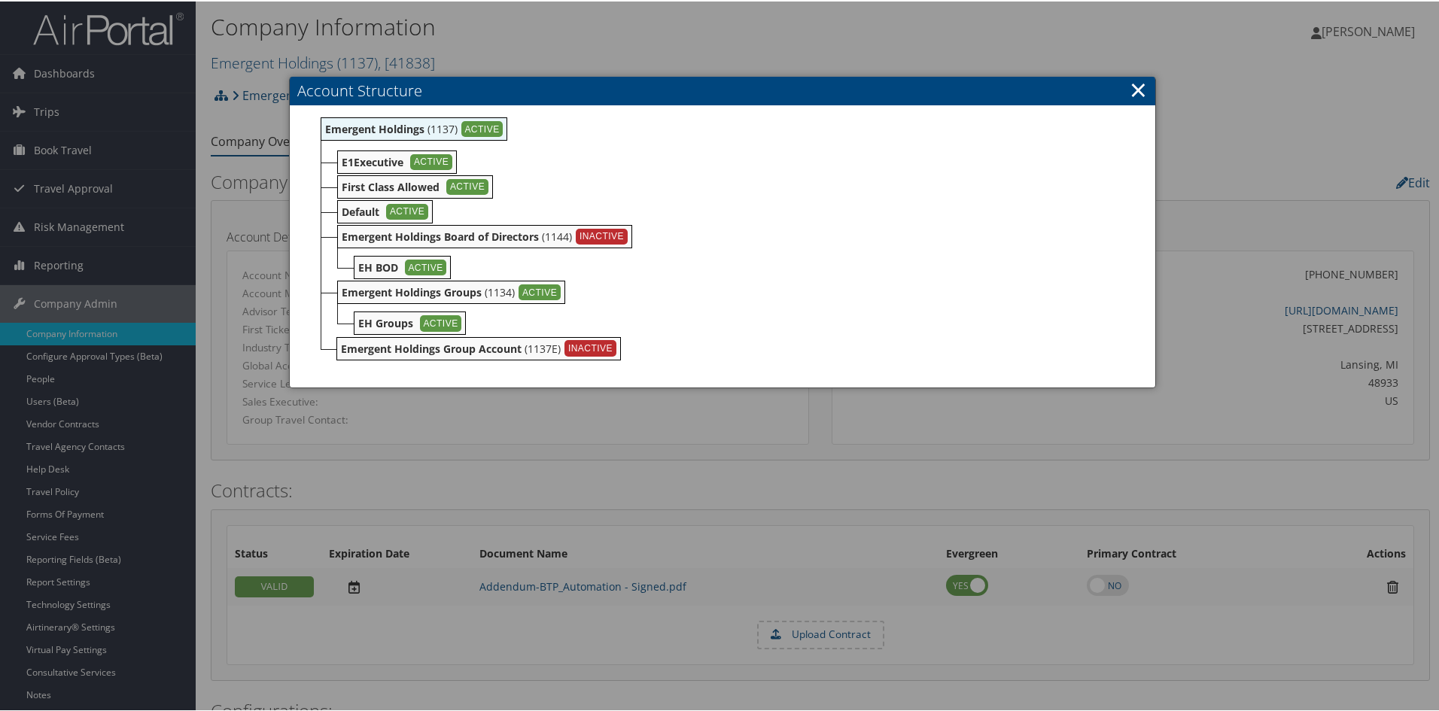
click at [1130, 92] on link "×" at bounding box center [1138, 88] width 17 height 30
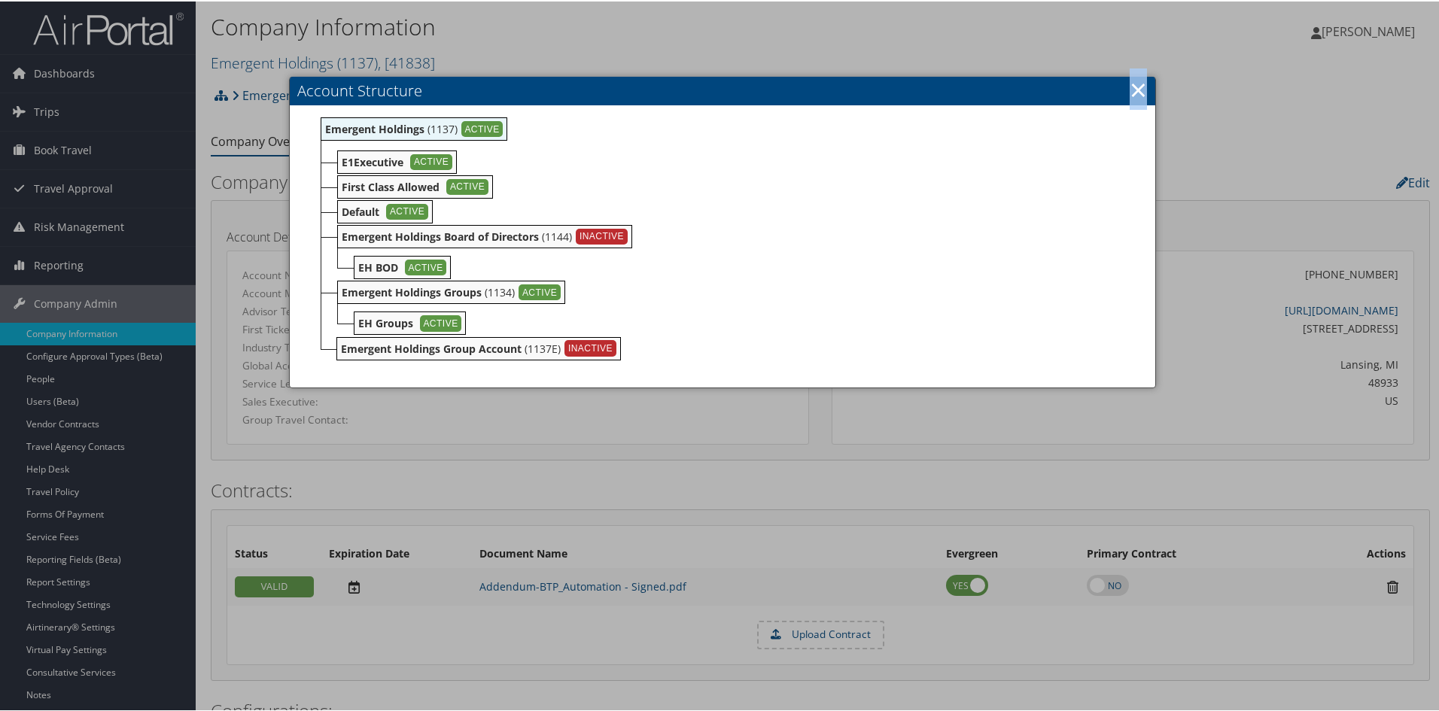
drag, startPoint x: 1128, startPoint y: 92, endPoint x: 1092, endPoint y: 102, distance: 36.9
click at [1130, 92] on link "×" at bounding box center [1138, 88] width 17 height 30
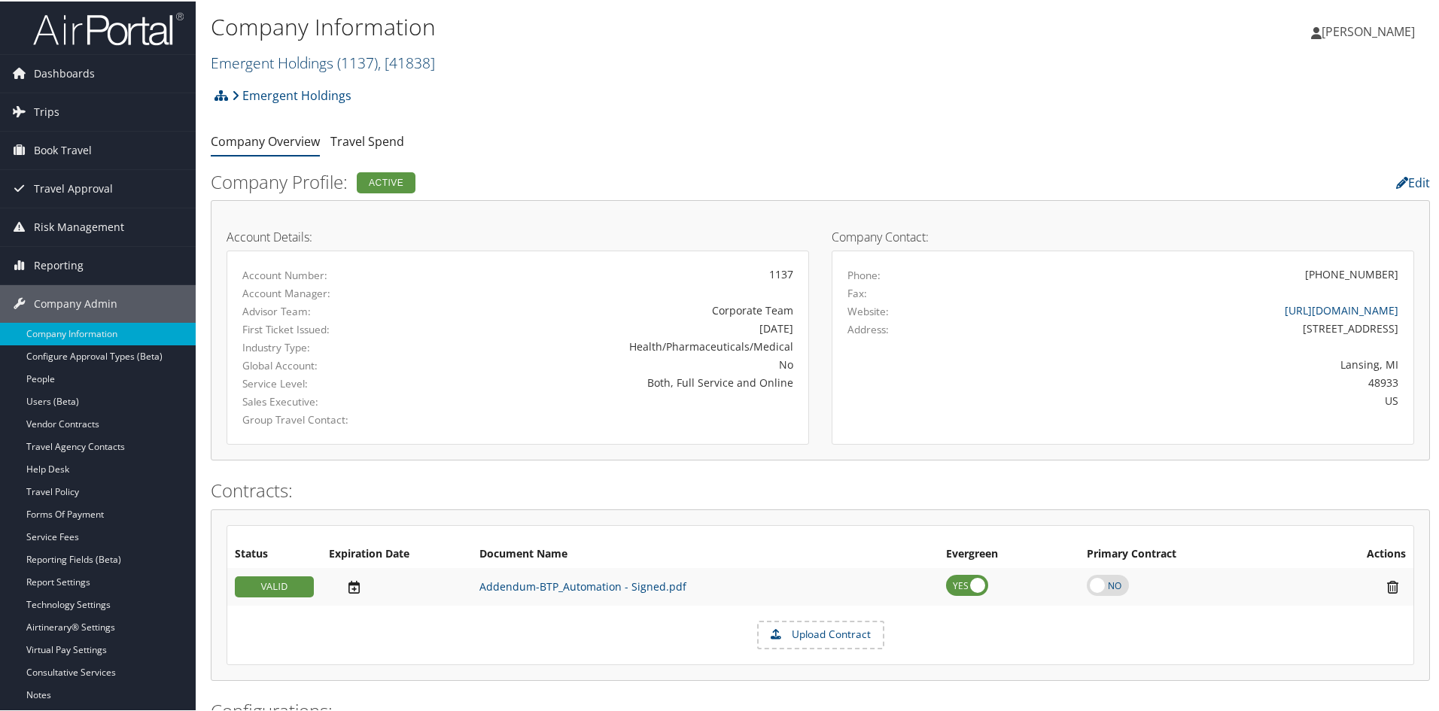
click at [285, 58] on link "Emergent Holdings ( 1137 ) , [ 41838 ]" at bounding box center [323, 61] width 224 height 20
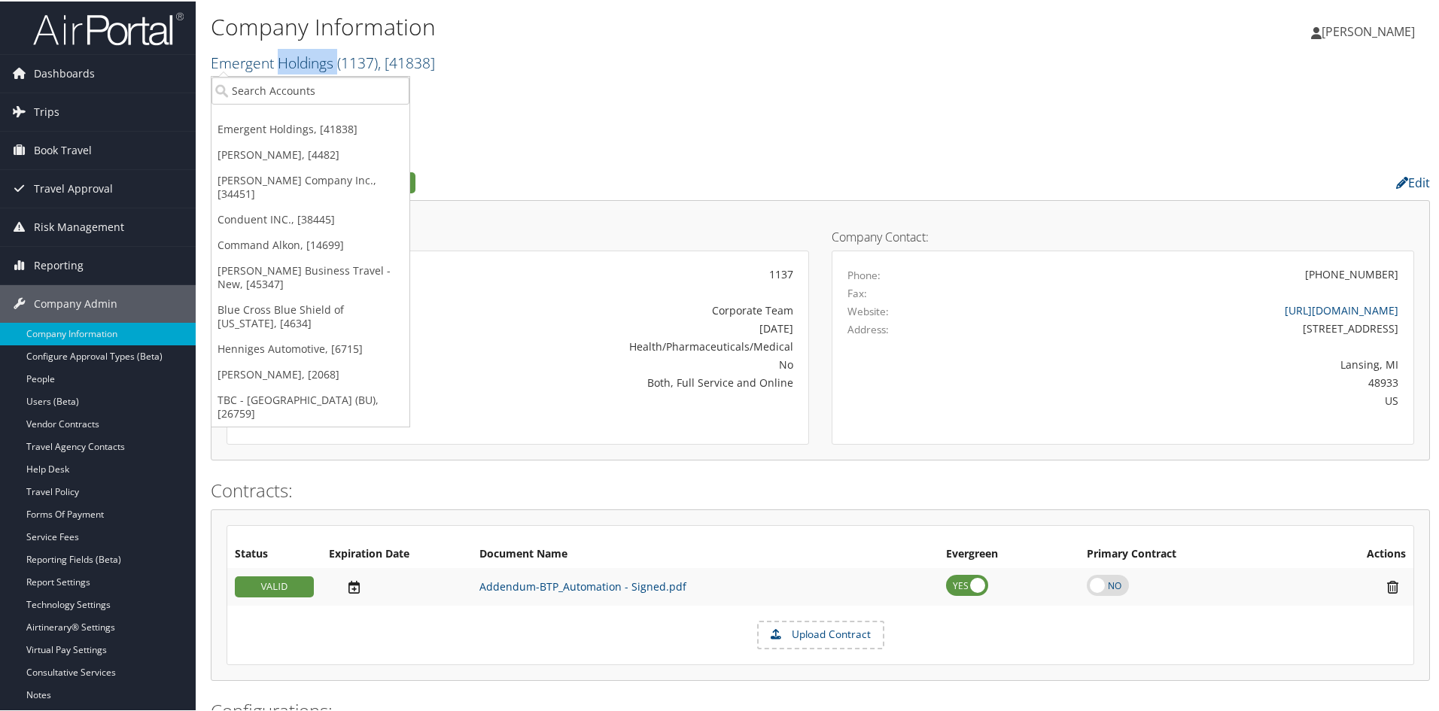
click at [285, 58] on link "Emergent Holdings ( 1137 ) , [ 41838 ]" at bounding box center [323, 61] width 224 height 20
click at [268, 83] on input "search" at bounding box center [311, 89] width 198 height 28
type input "enorise"
click at [245, 115] on div "Enorise (2325), [45920]" at bounding box center [310, 117] width 215 height 14
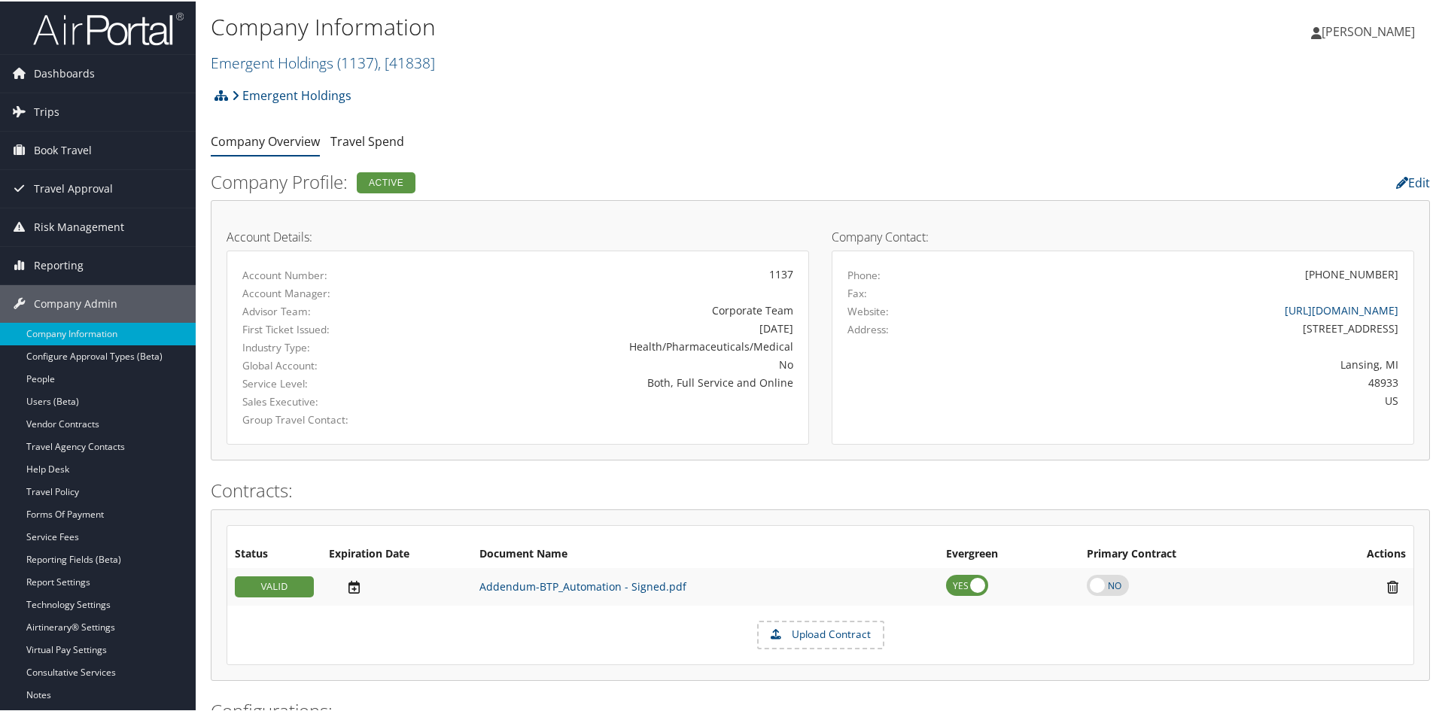
click at [245, 115] on div "Emergent Holdings Account Structure Emergent Holdings (1137) ACTIVE Create Chil…" at bounding box center [821, 99] width 1220 height 41
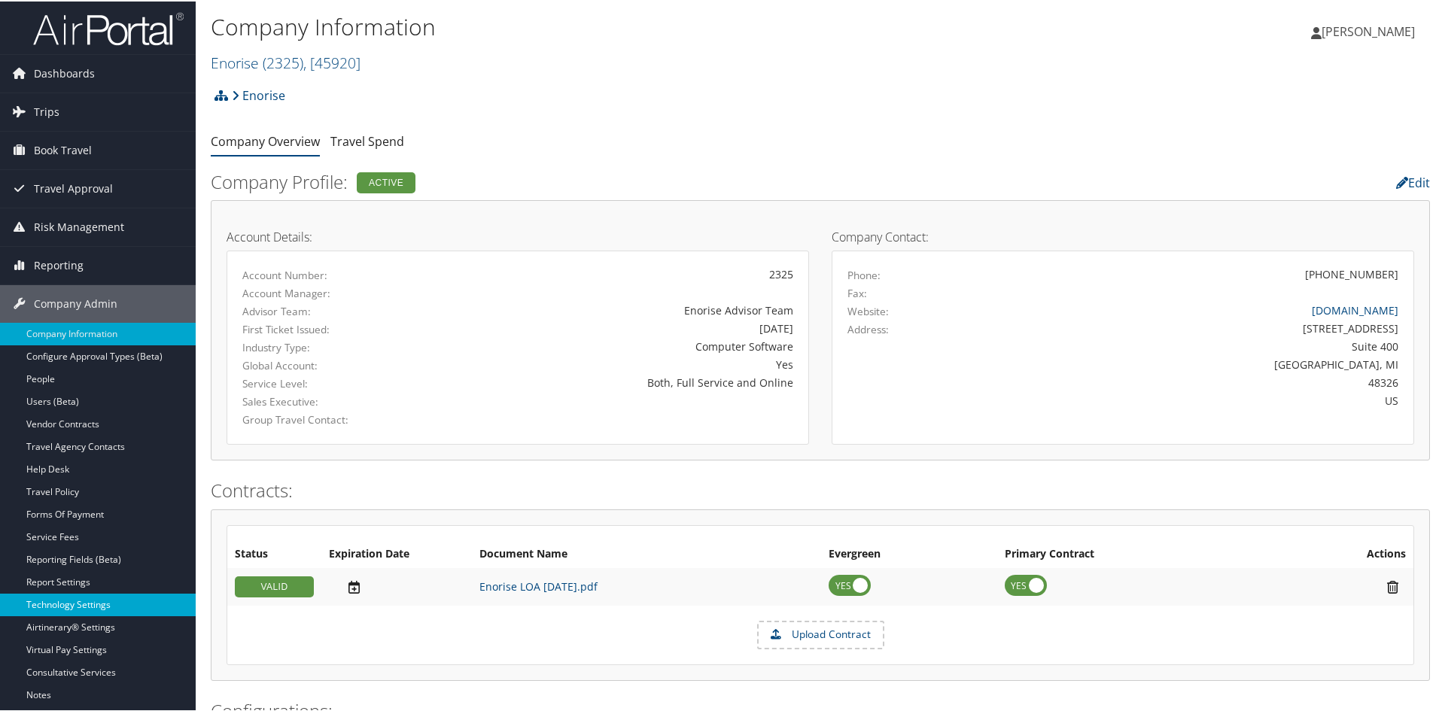
click at [80, 601] on link "Technology Settings" at bounding box center [98, 603] width 196 height 23
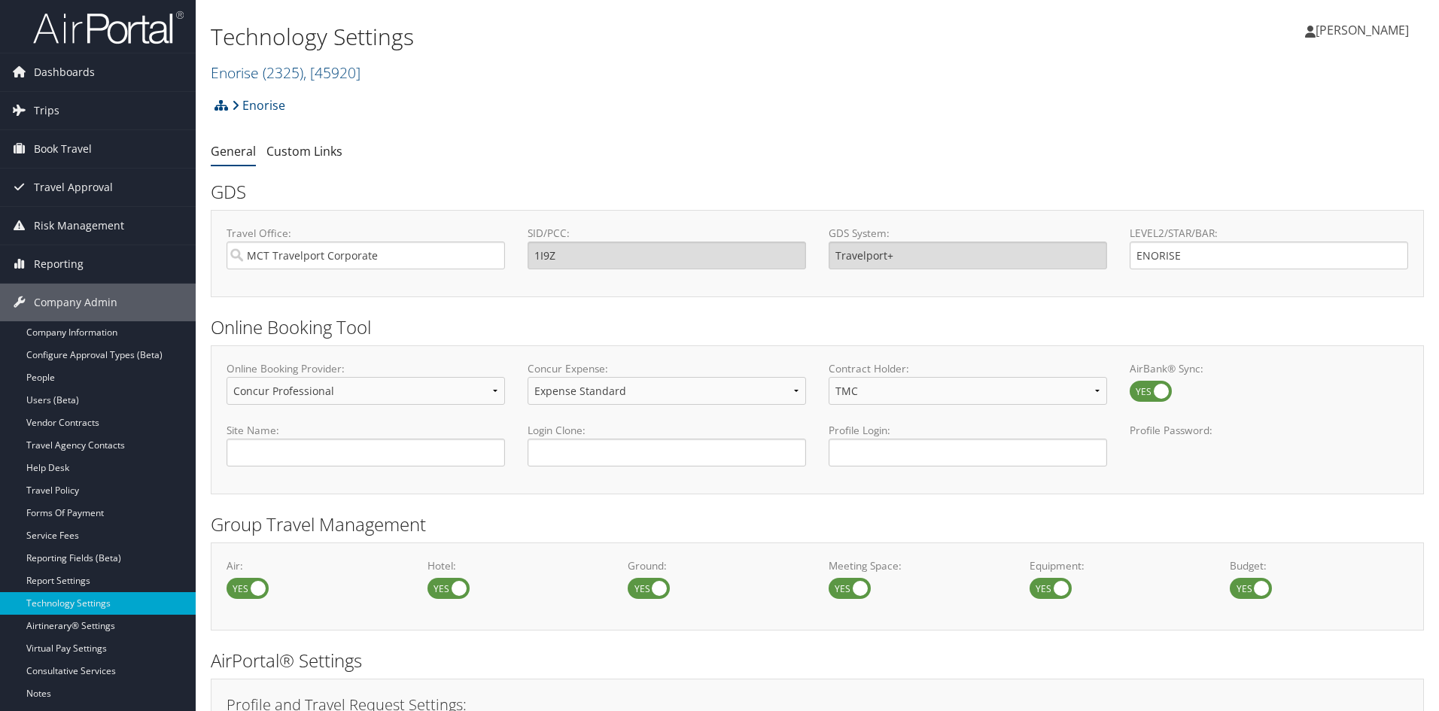
select select "4"
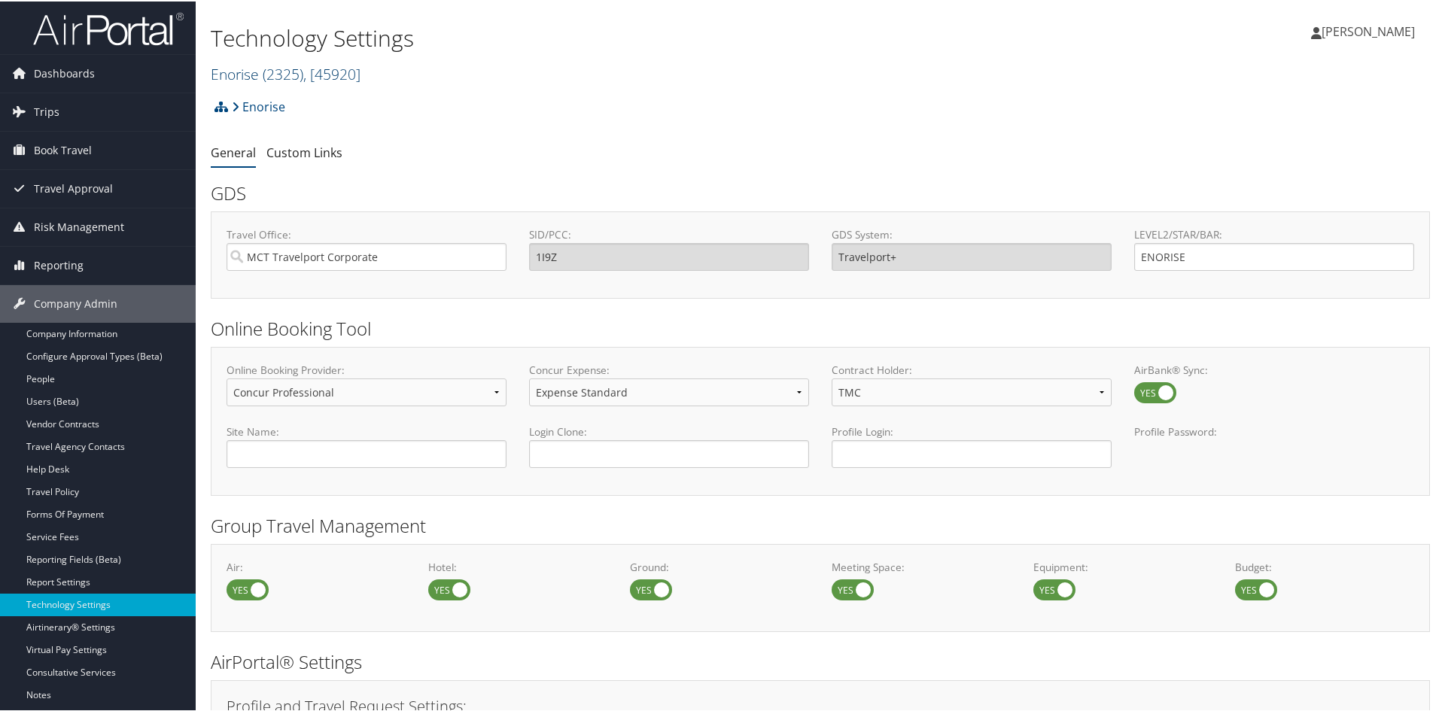
click at [297, 65] on span "( 2325 )" at bounding box center [283, 72] width 41 height 20
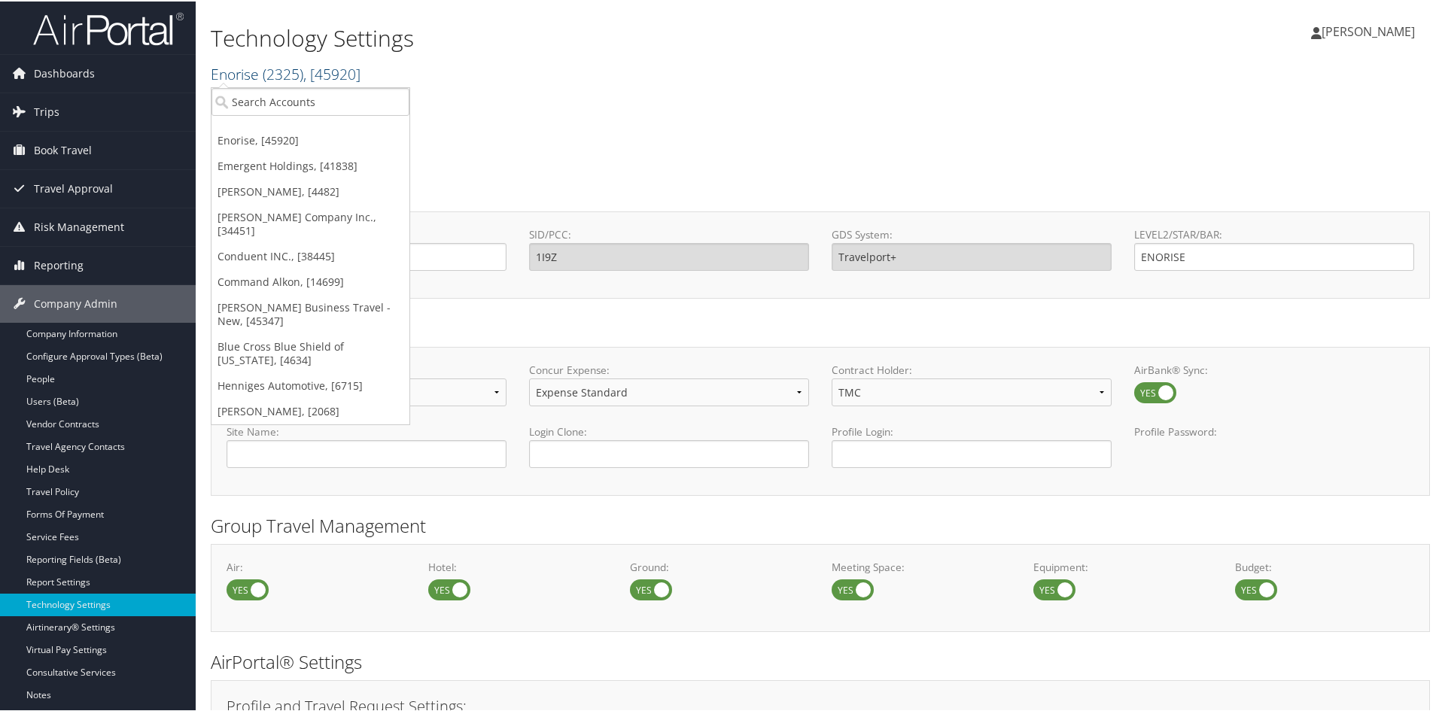
click at [297, 65] on span "( 2325 )" at bounding box center [283, 72] width 41 height 20
click at [287, 110] on input "search" at bounding box center [311, 101] width 198 height 28
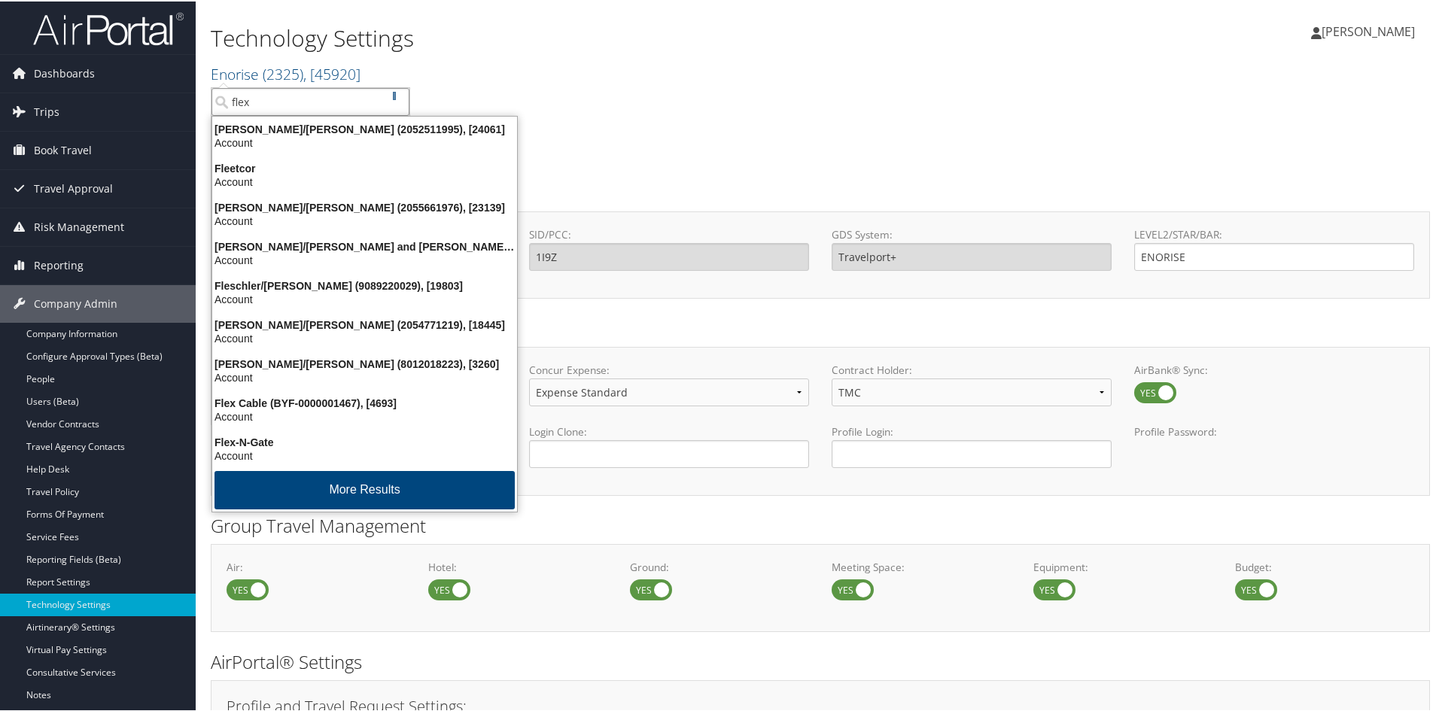
type input "flexe"
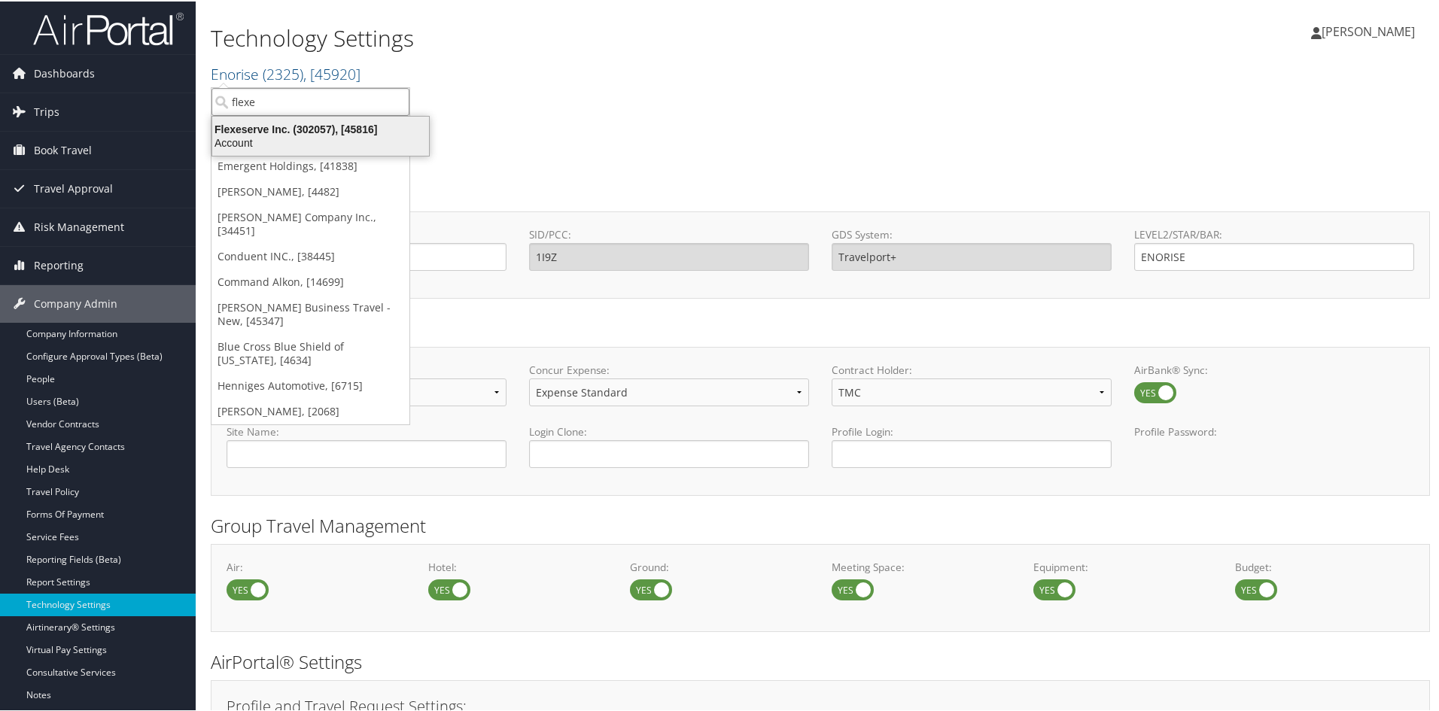
click at [271, 132] on div "Flexeserve Inc. (302057), [45816]" at bounding box center [320, 128] width 235 height 14
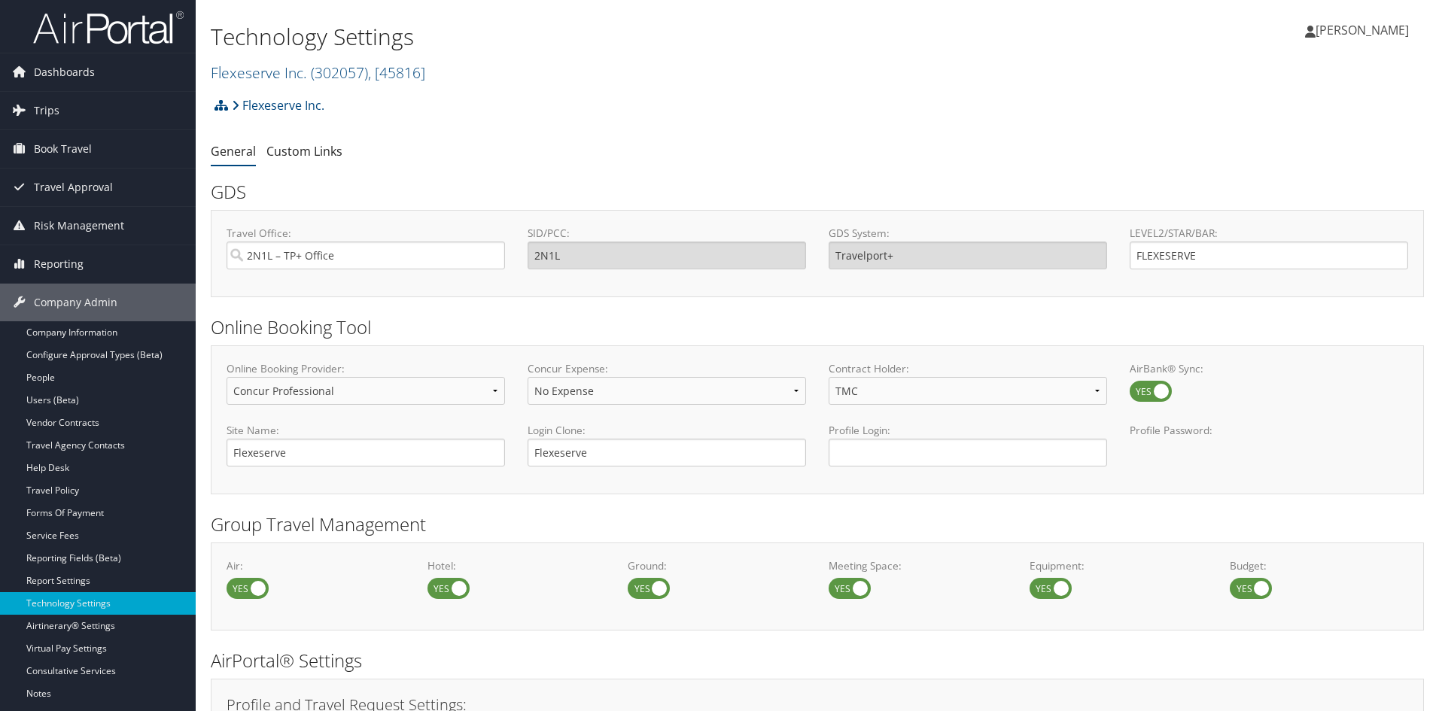
select select "4"
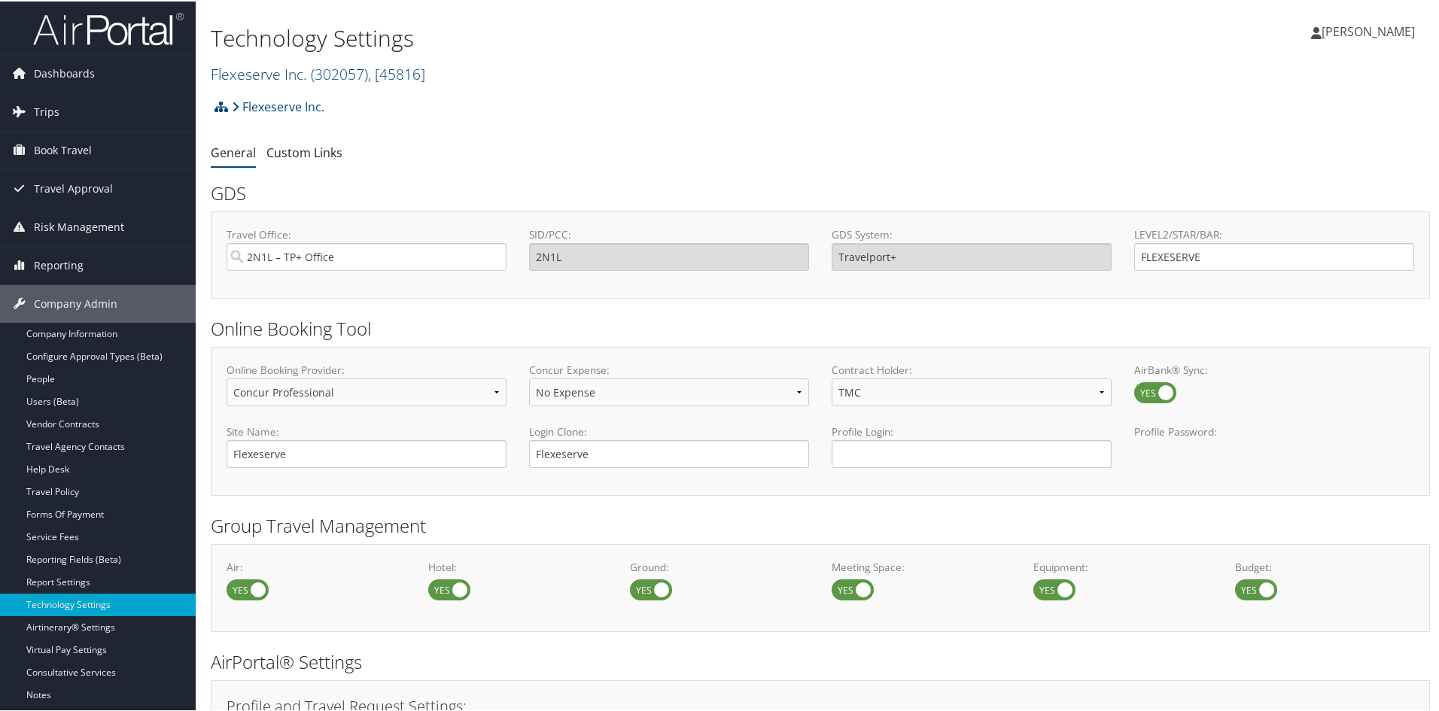
click at [254, 71] on link "Flexeserve Inc. ( 302057 ) , [ 45816 ]" at bounding box center [318, 72] width 215 height 20
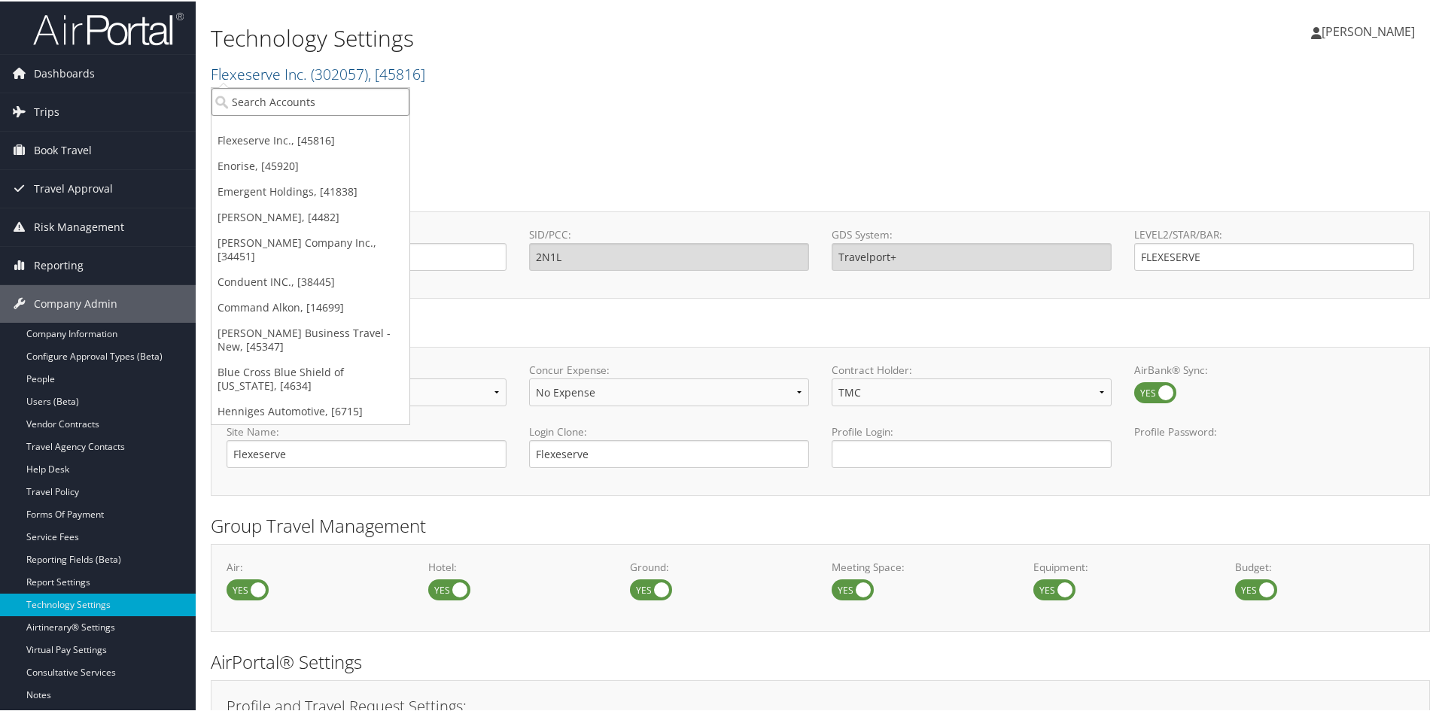
click at [250, 100] on input "search" at bounding box center [311, 101] width 198 height 28
type input "forefro"
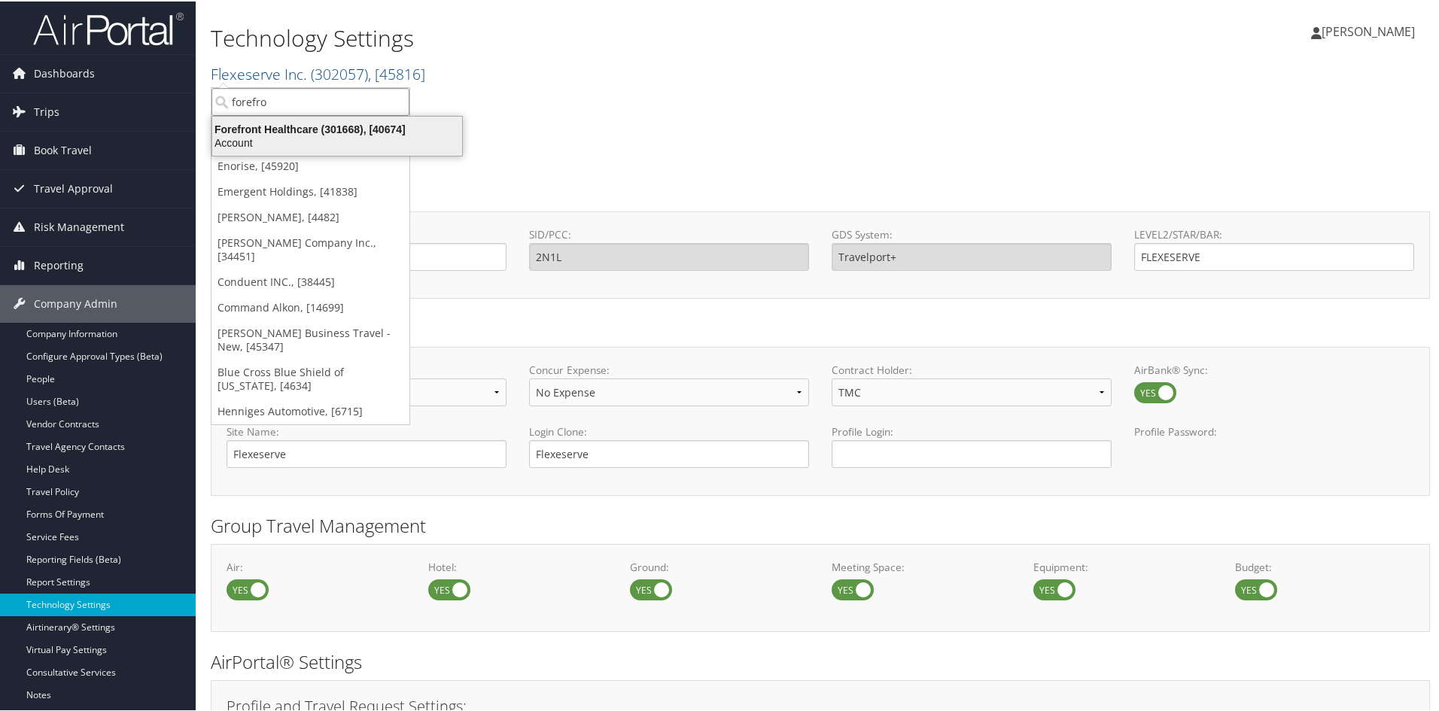
click at [254, 134] on div "Forefront Healthcare (301668), [40674]" at bounding box center [337, 128] width 268 height 14
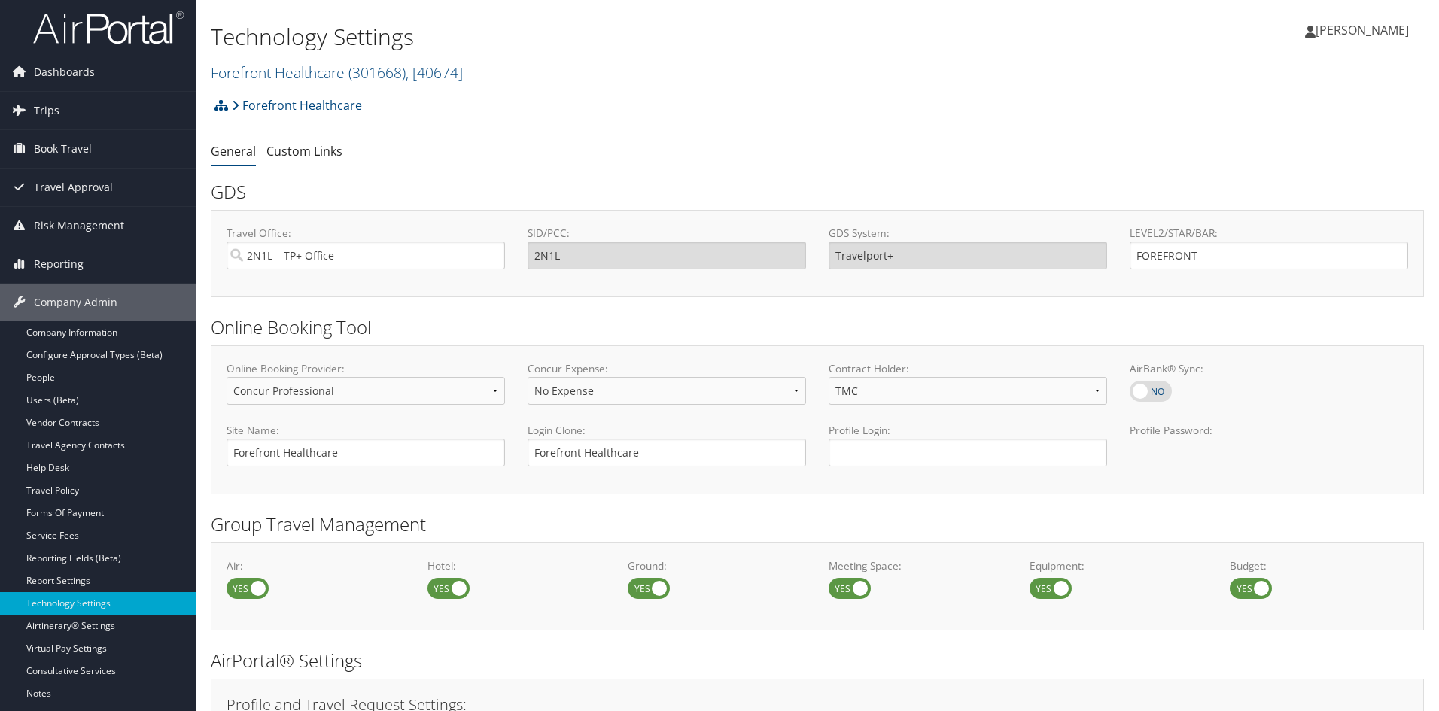
select select "4"
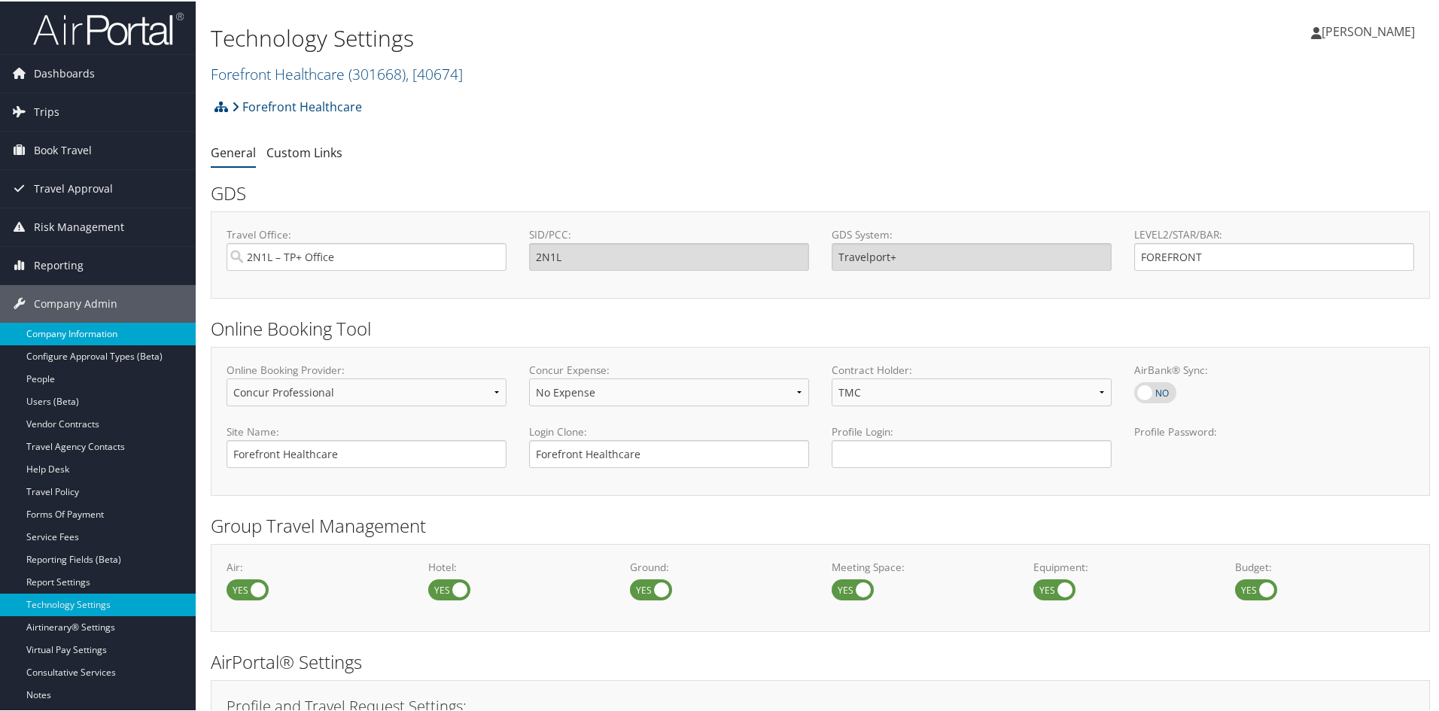
click at [85, 332] on link "Company Information" at bounding box center [98, 332] width 196 height 23
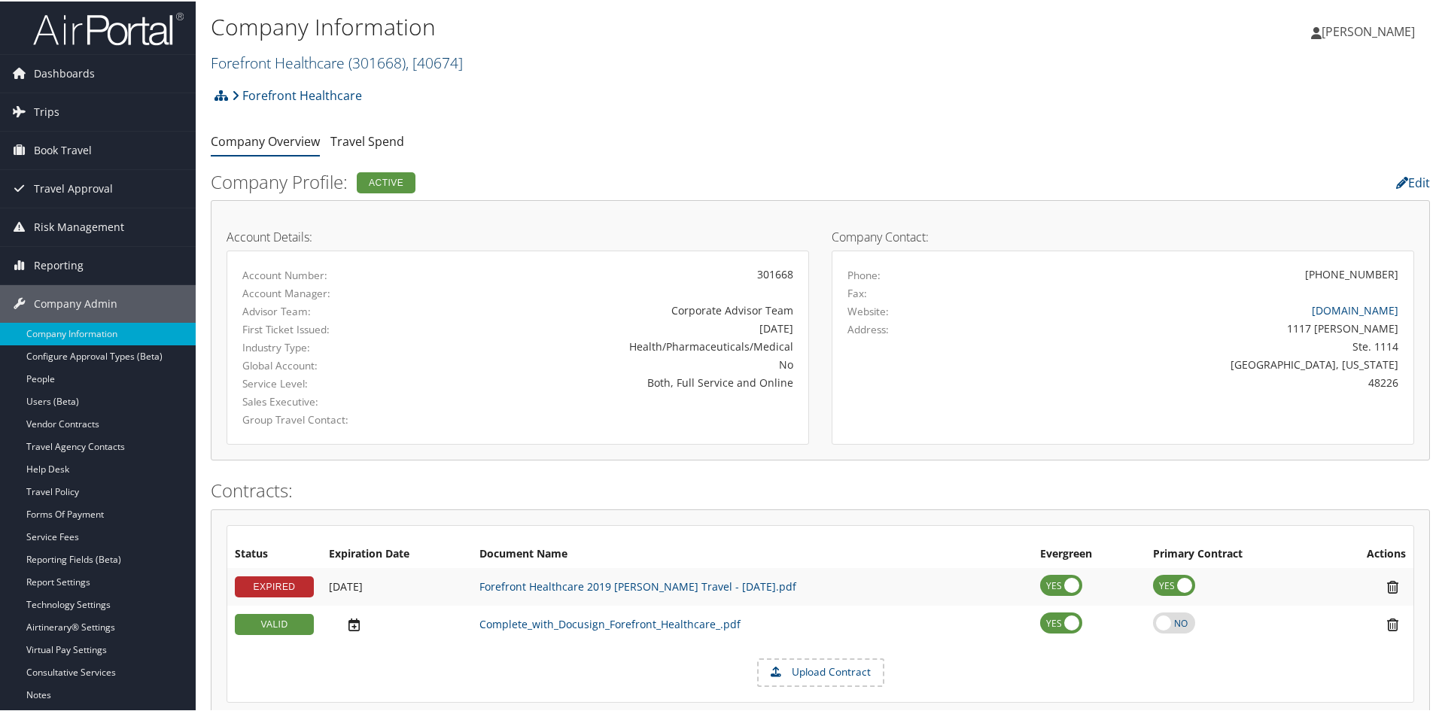
click at [254, 60] on link "Forefront Healthcare ( 301668 ) , [ 40674 ]" at bounding box center [337, 61] width 252 height 20
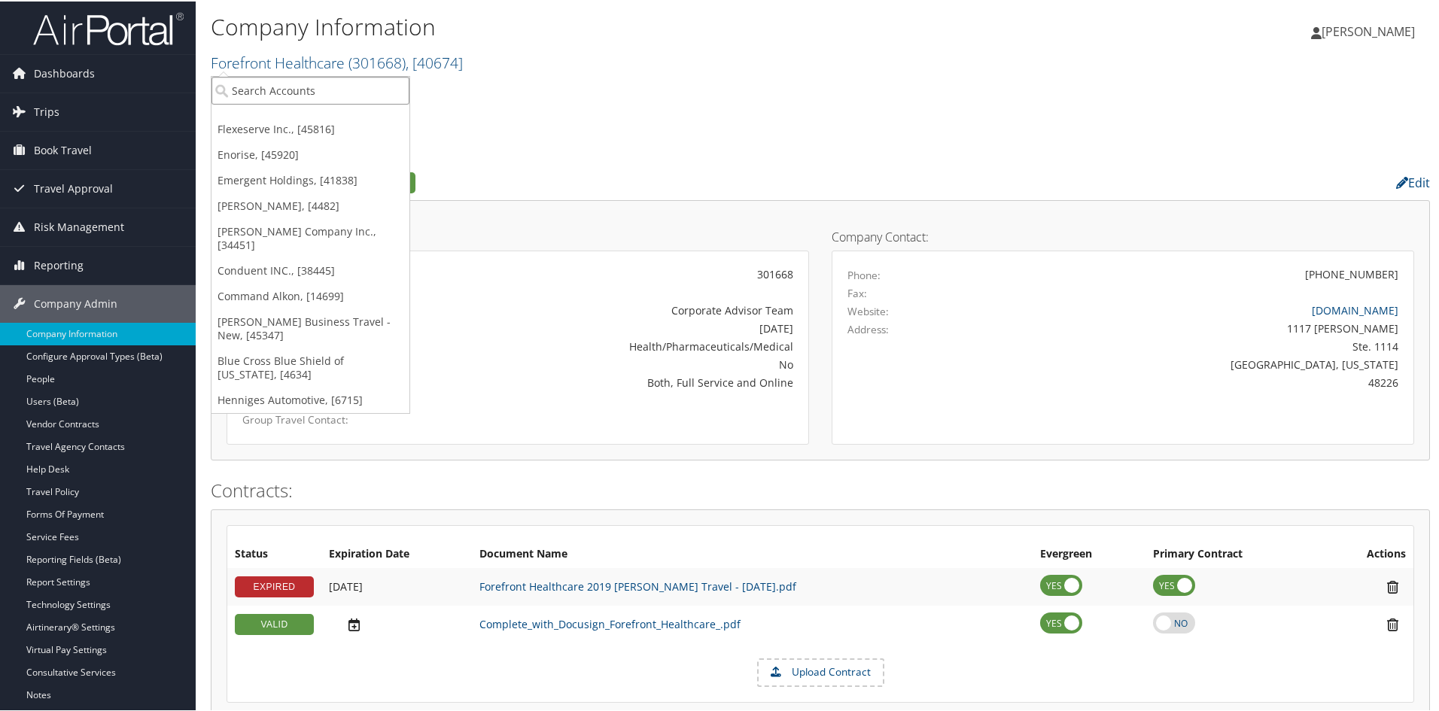
click at [250, 90] on input "search" at bounding box center [311, 89] width 198 height 28
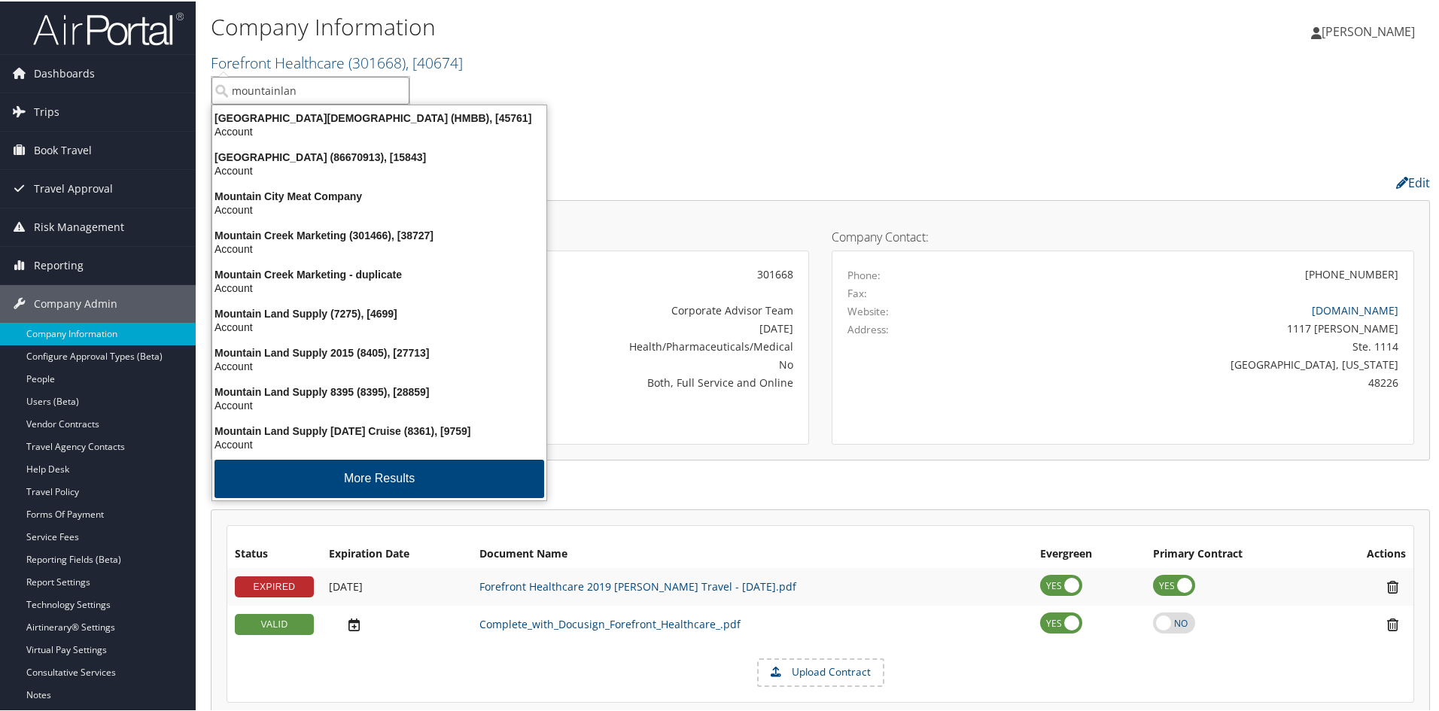
type input "mountainland"
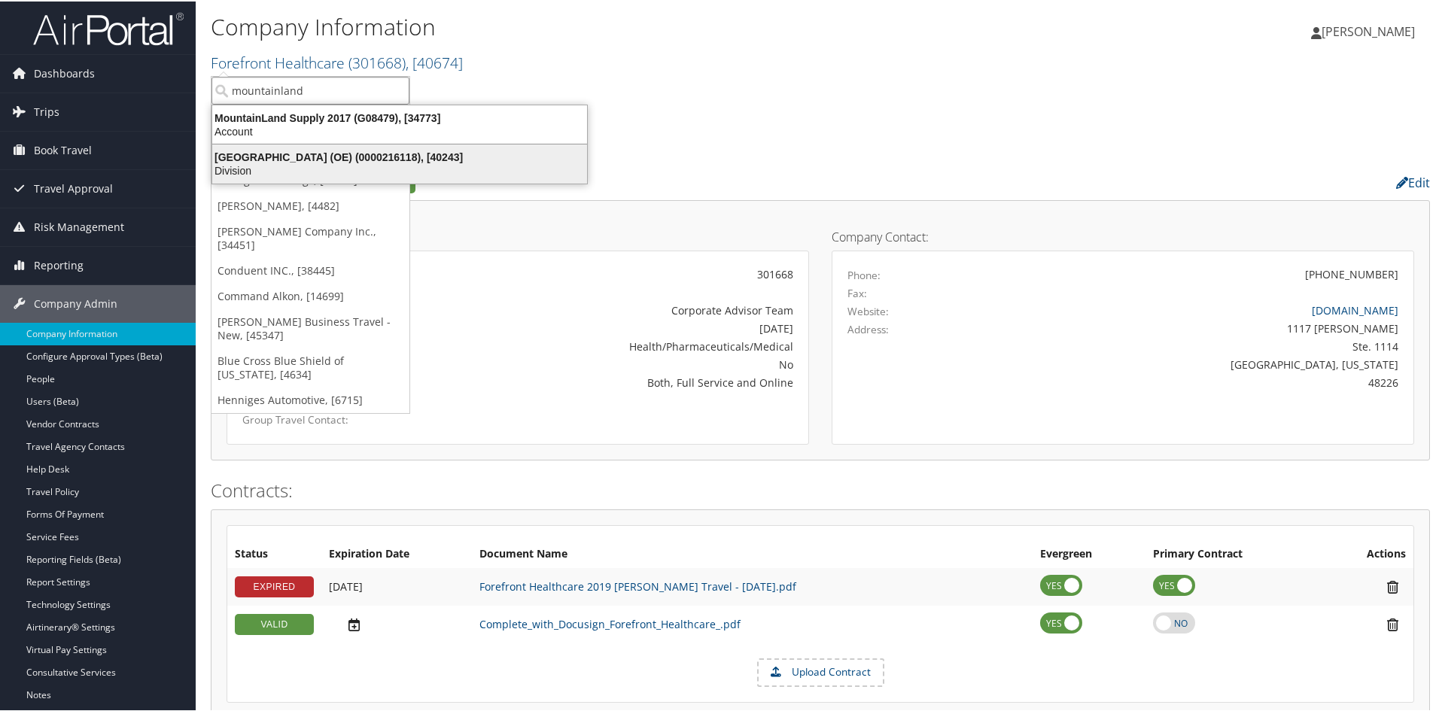
click at [273, 154] on div "[GEOGRAPHIC_DATA] (OE) (0000216118), [40243]" at bounding box center [399, 156] width 393 height 14
